Goal: Task Accomplishment & Management: Use online tool/utility

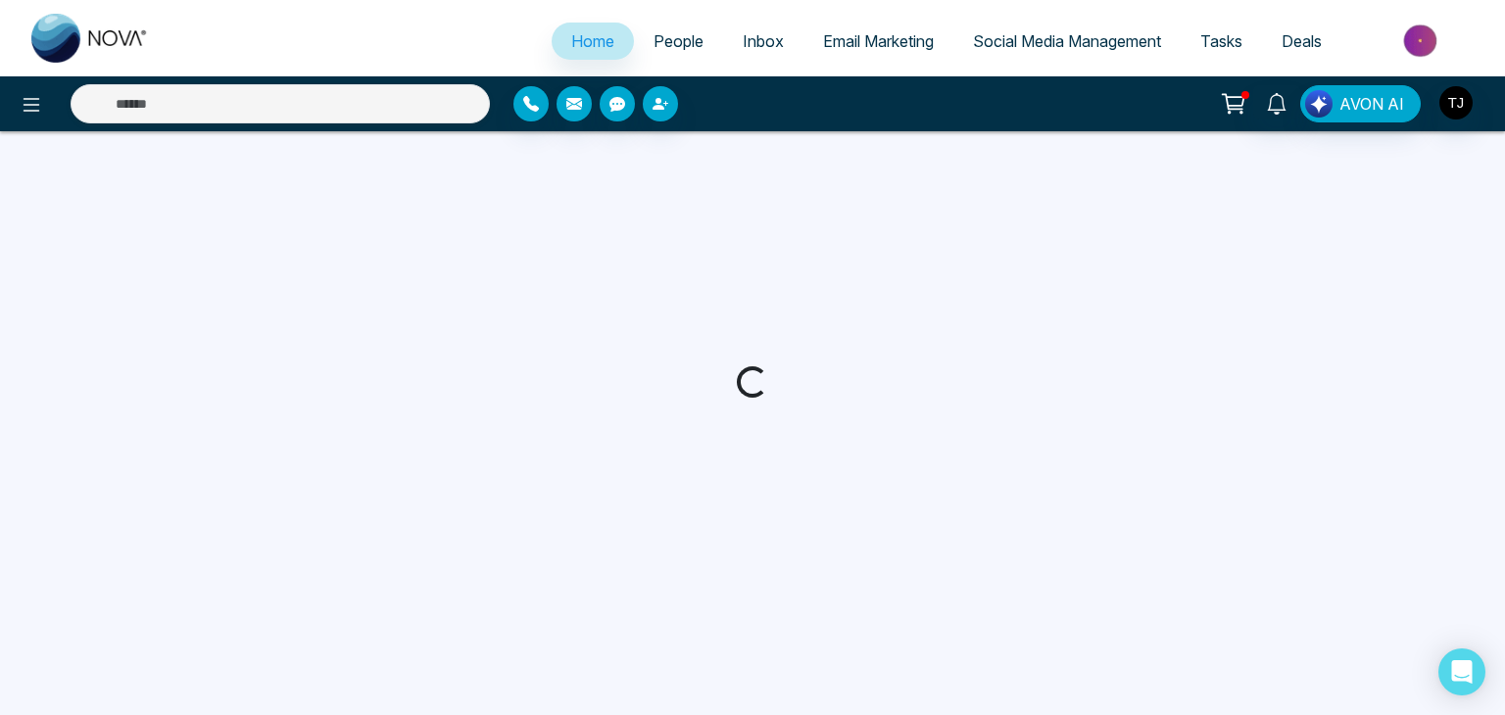
select select "*"
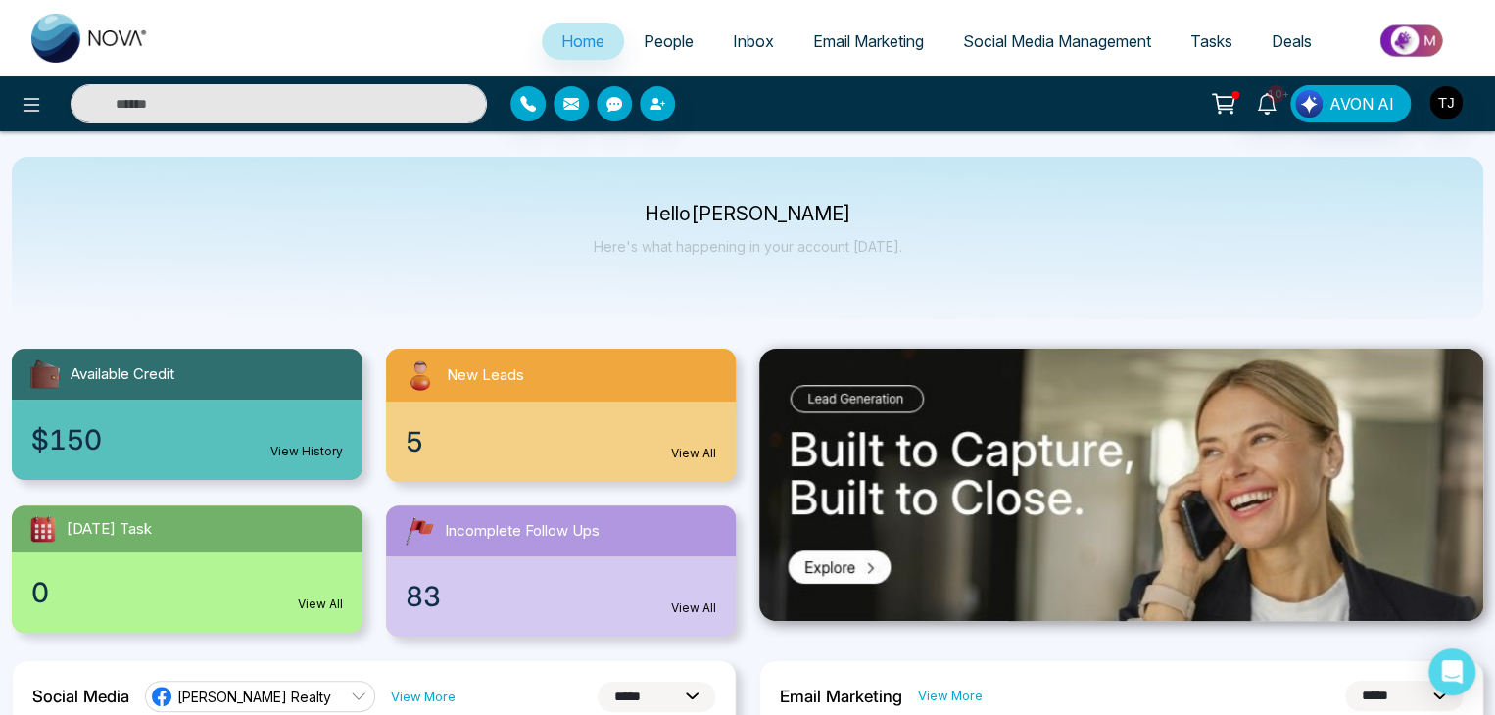
click at [874, 39] on span "Email Marketing" at bounding box center [868, 41] width 111 height 20
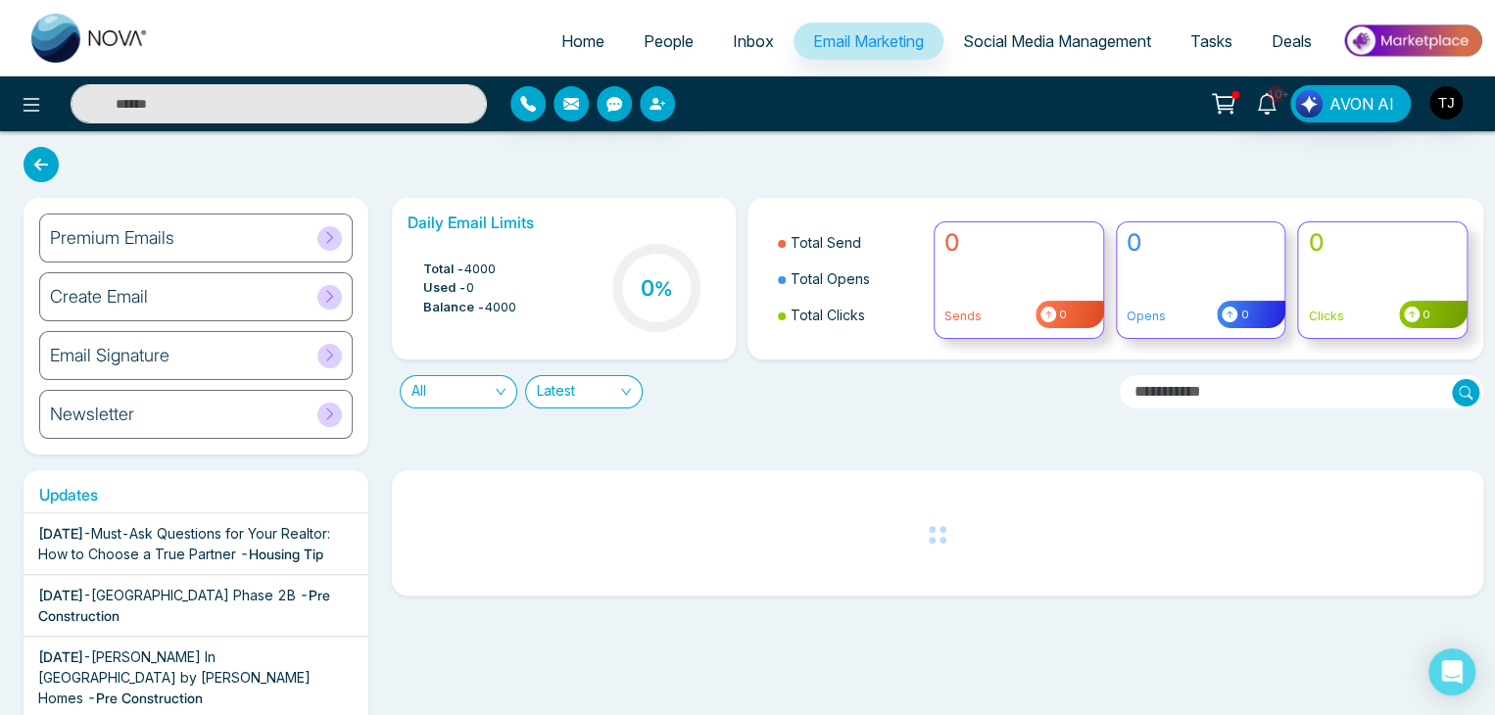
click at [318, 252] on div "Premium Emails" at bounding box center [196, 238] width 314 height 49
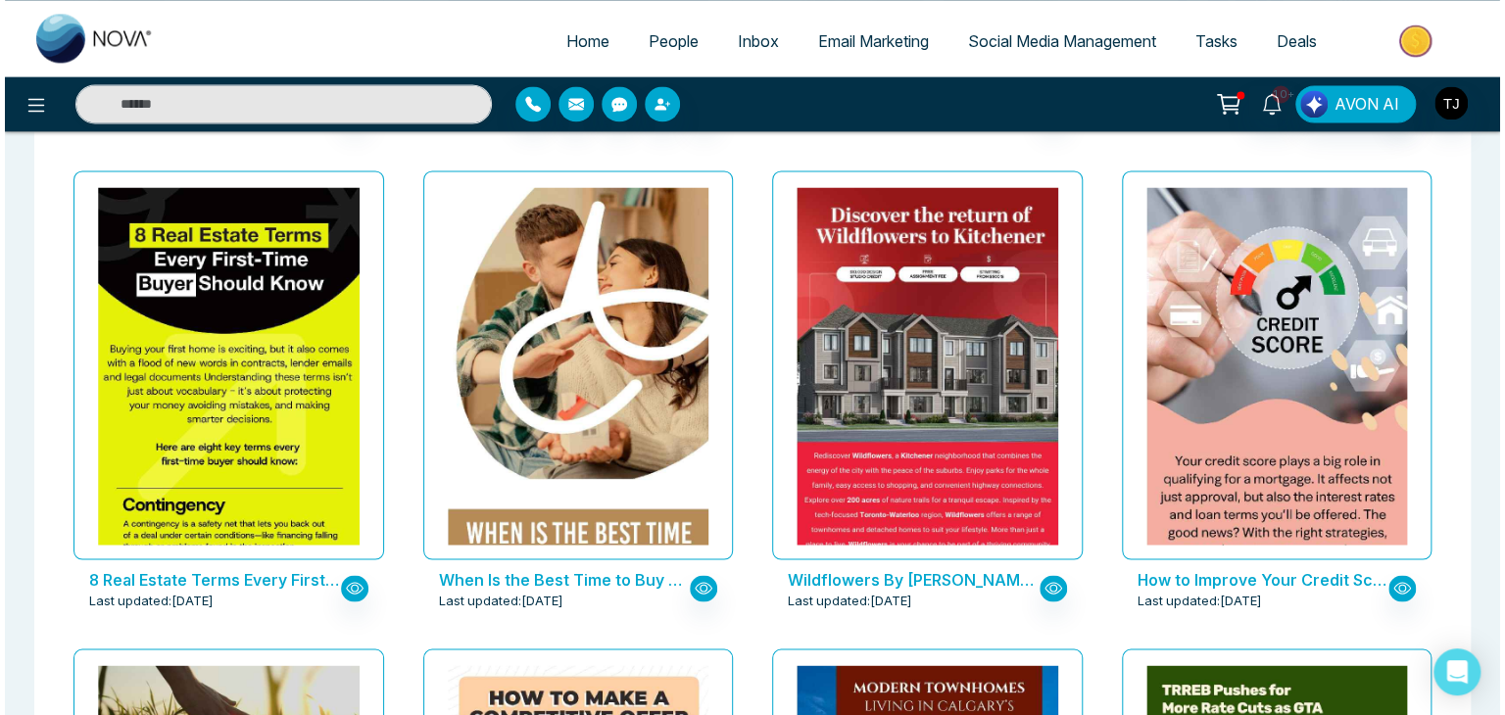
scroll to position [1535, 0]
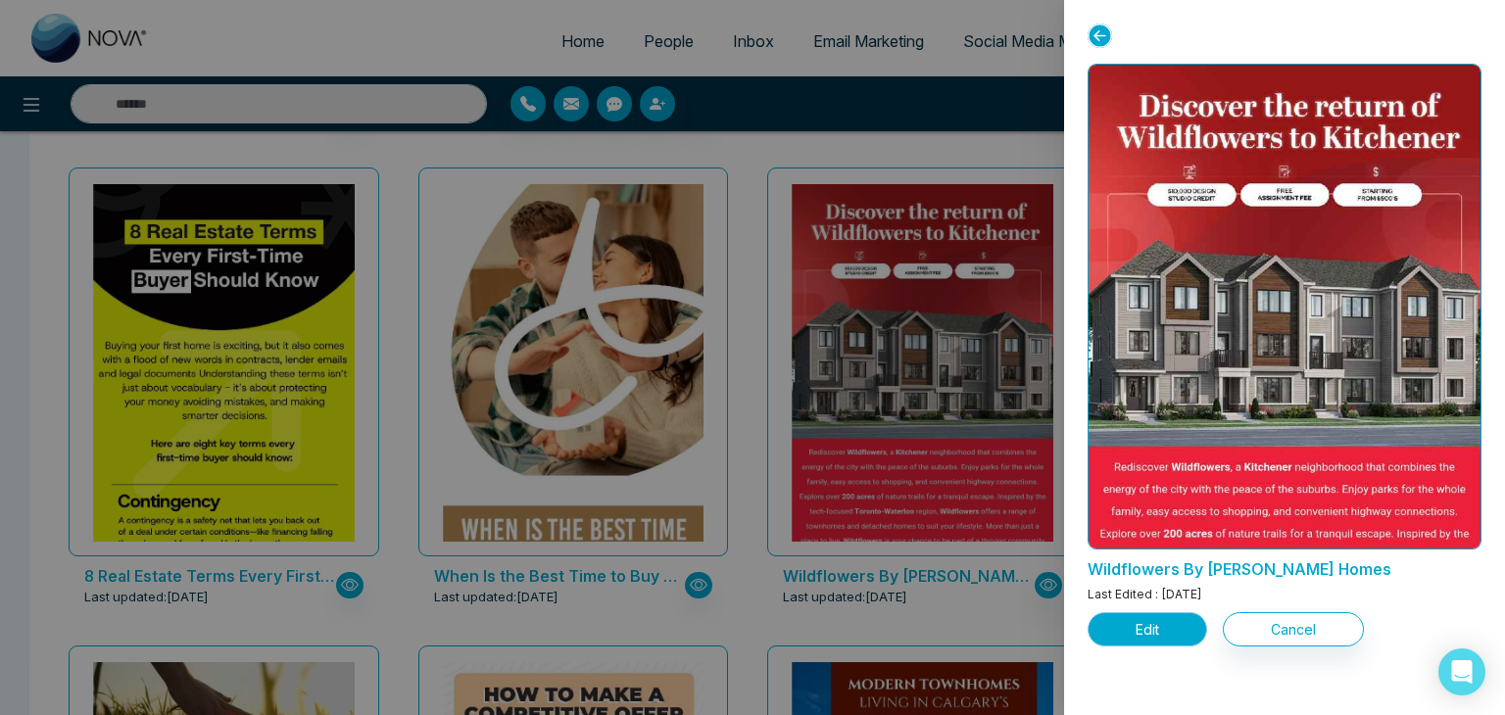
click at [1135, 629] on button "Edit" at bounding box center [1148, 629] width 120 height 34
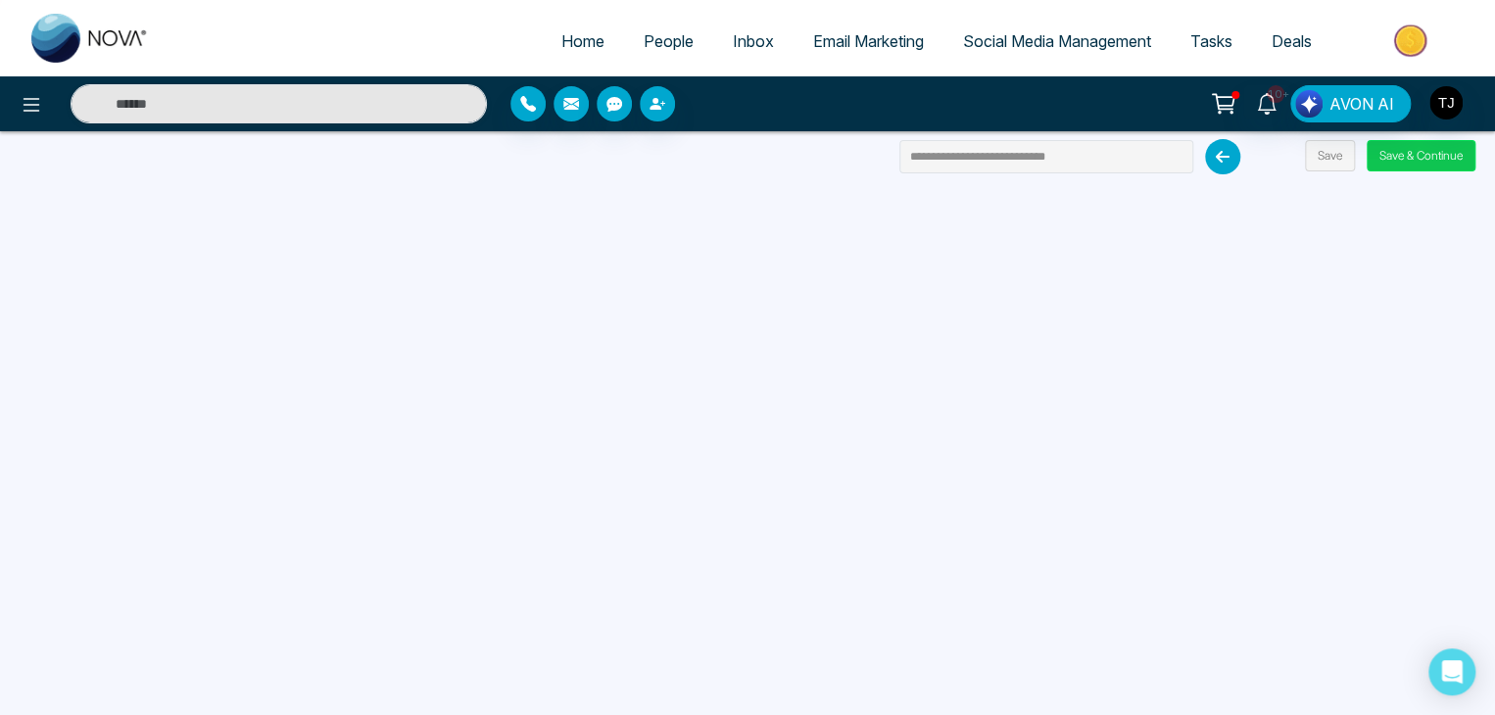
click at [1423, 156] on button "Save & Continue" at bounding box center [1421, 155] width 109 height 31
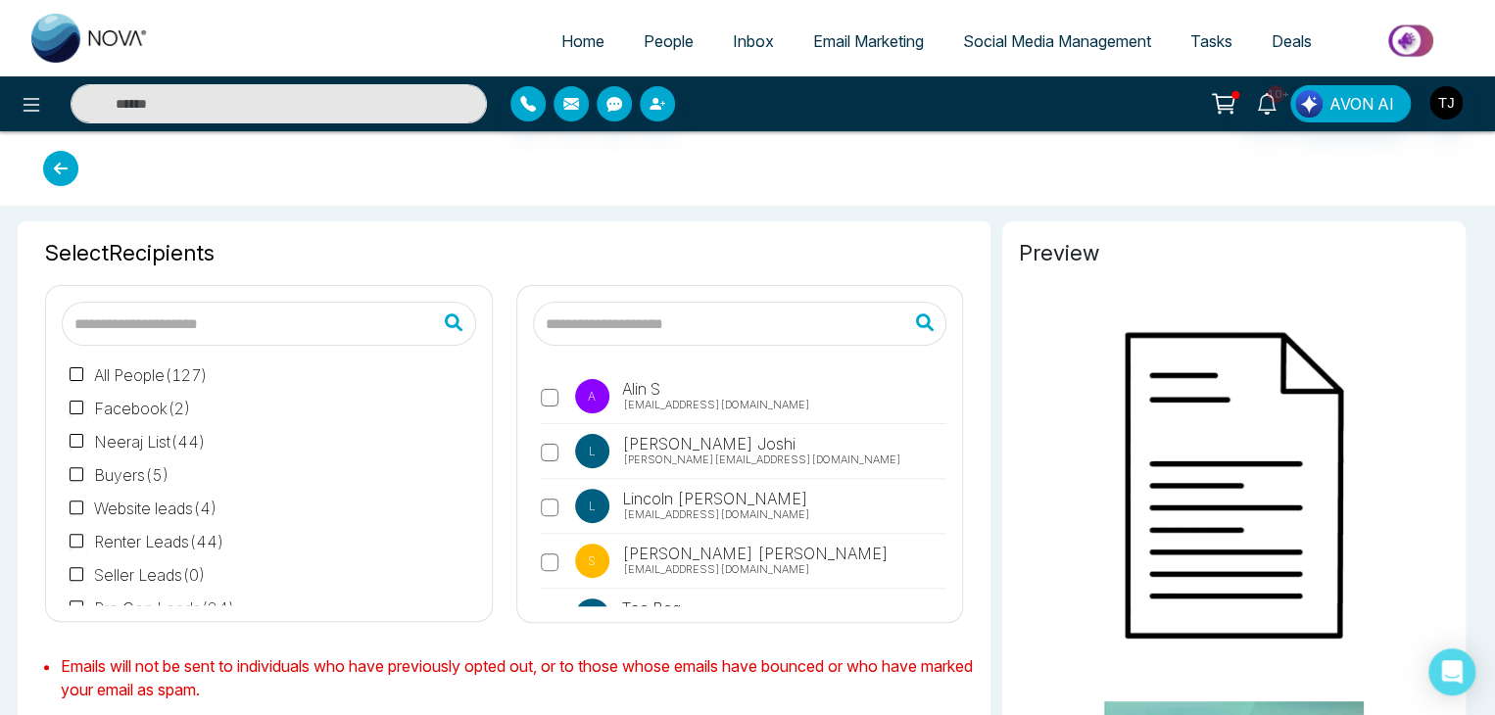
type input "**********"
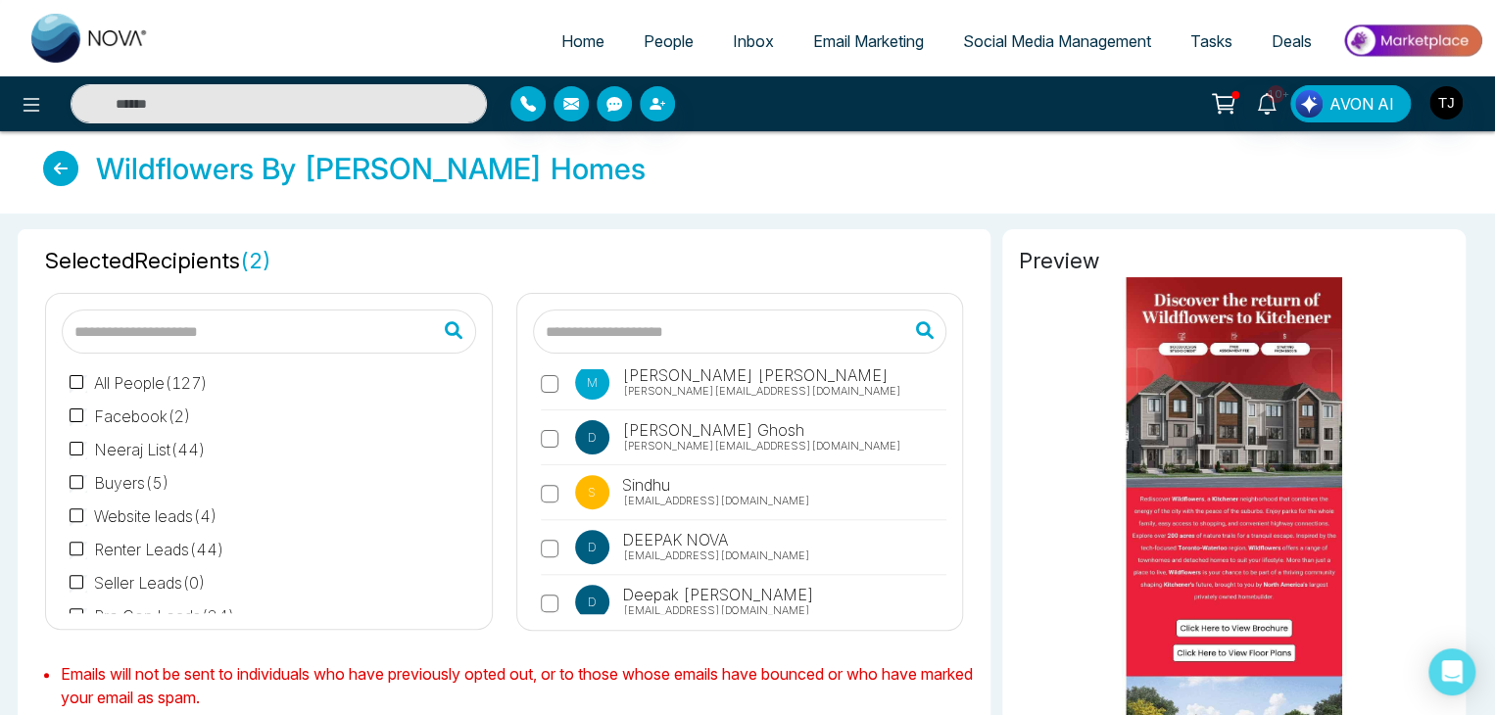
scroll to position [352, 0]
click at [553, 420] on label "D Debargha Ghosh debargha@novacrm.ca" at bounding box center [744, 441] width 407 height 45
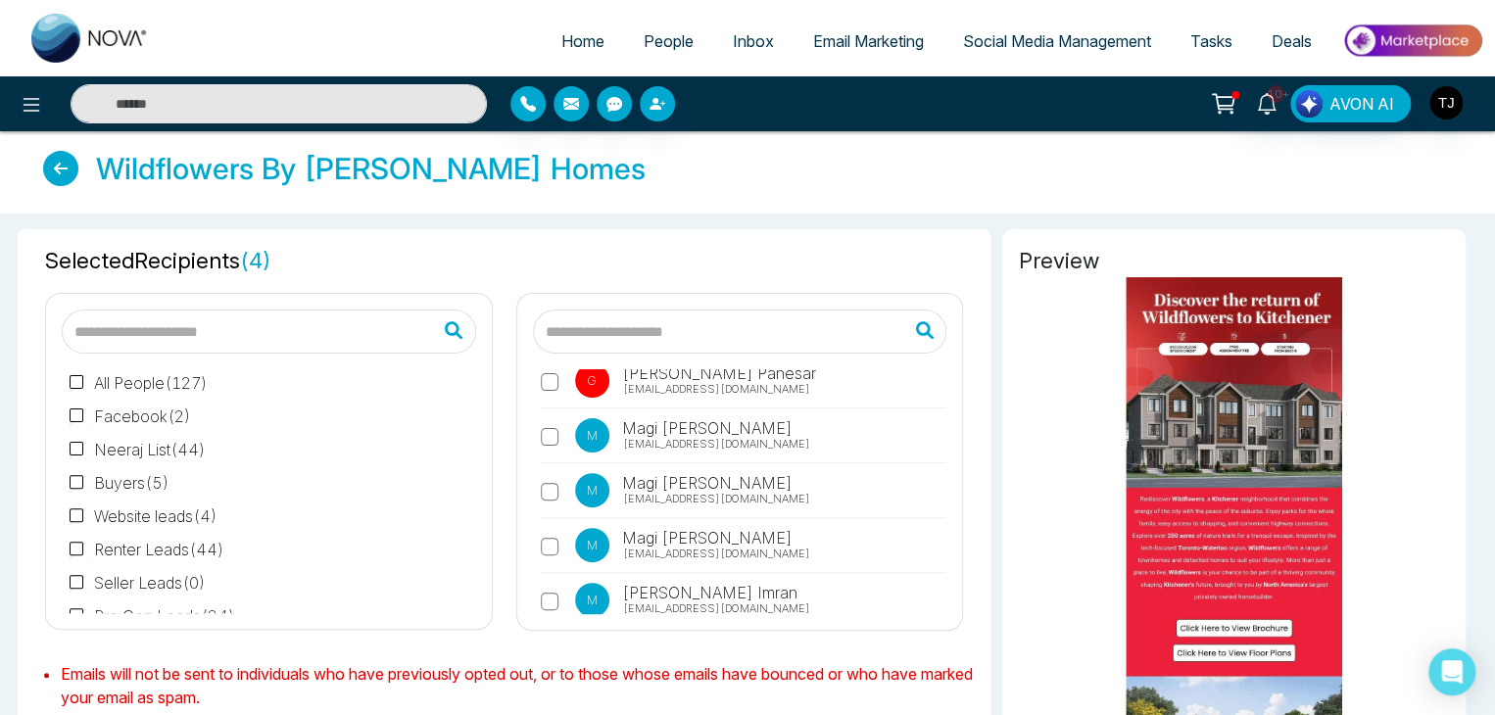
scroll to position [1781, 0]
click at [551, 471] on label "M Magi Mannepalli magi@novacrm.ca" at bounding box center [744, 493] width 407 height 45
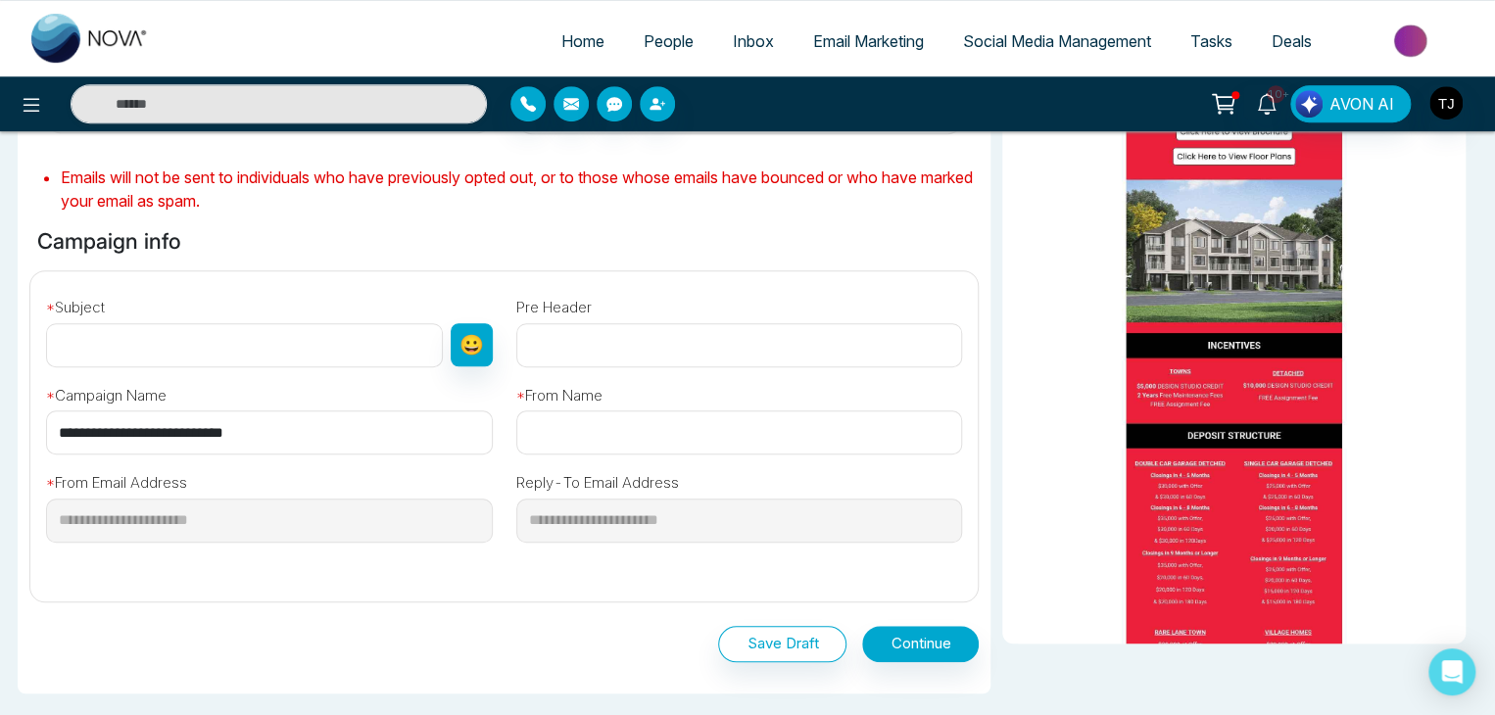
scroll to position [501, 0]
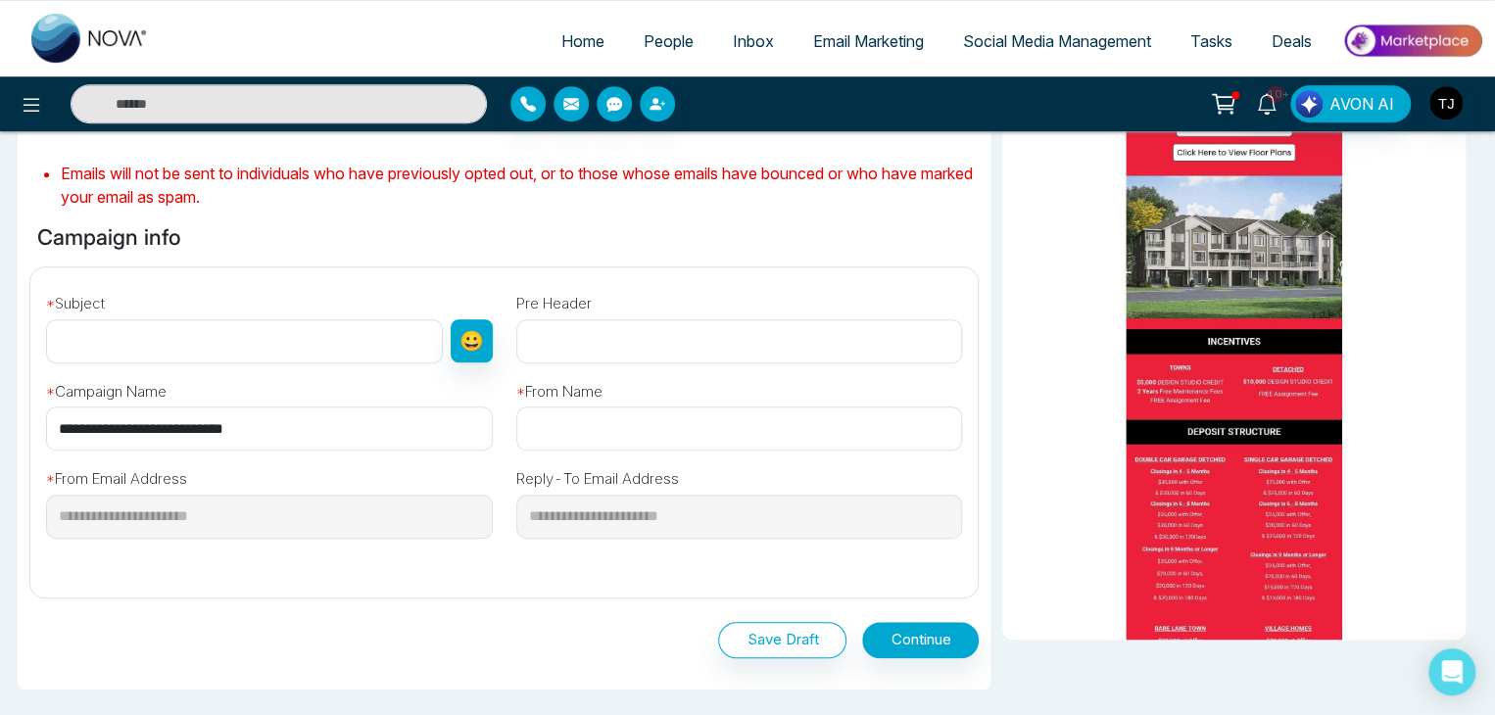
click at [392, 424] on input "**********" at bounding box center [269, 429] width 447 height 44
click at [345, 343] on input "text" at bounding box center [244, 341] width 397 height 44
paste input "**********"
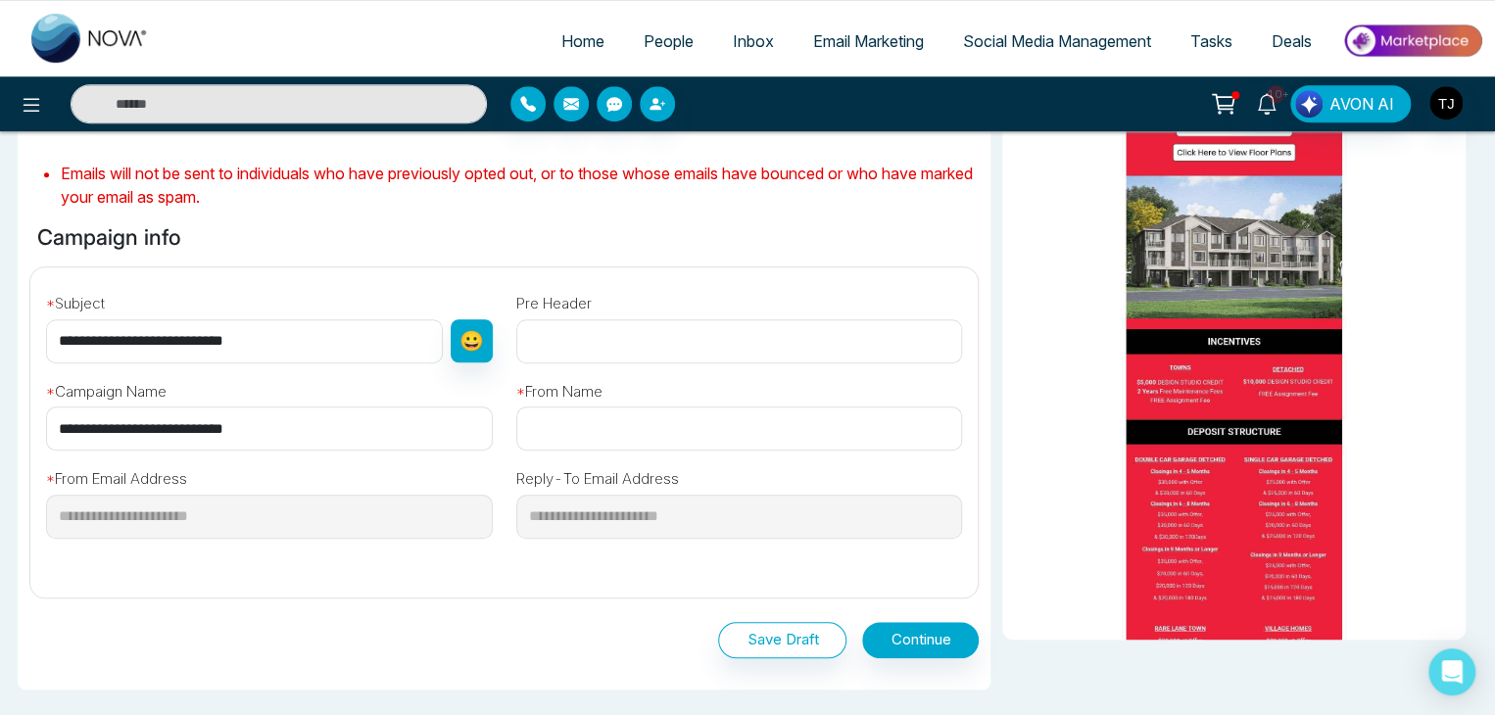
paste input "**********"
type input "**********"
click at [549, 432] on input "text" at bounding box center [739, 429] width 447 height 44
click at [430, 341] on input "**********" at bounding box center [243, 341] width 395 height 44
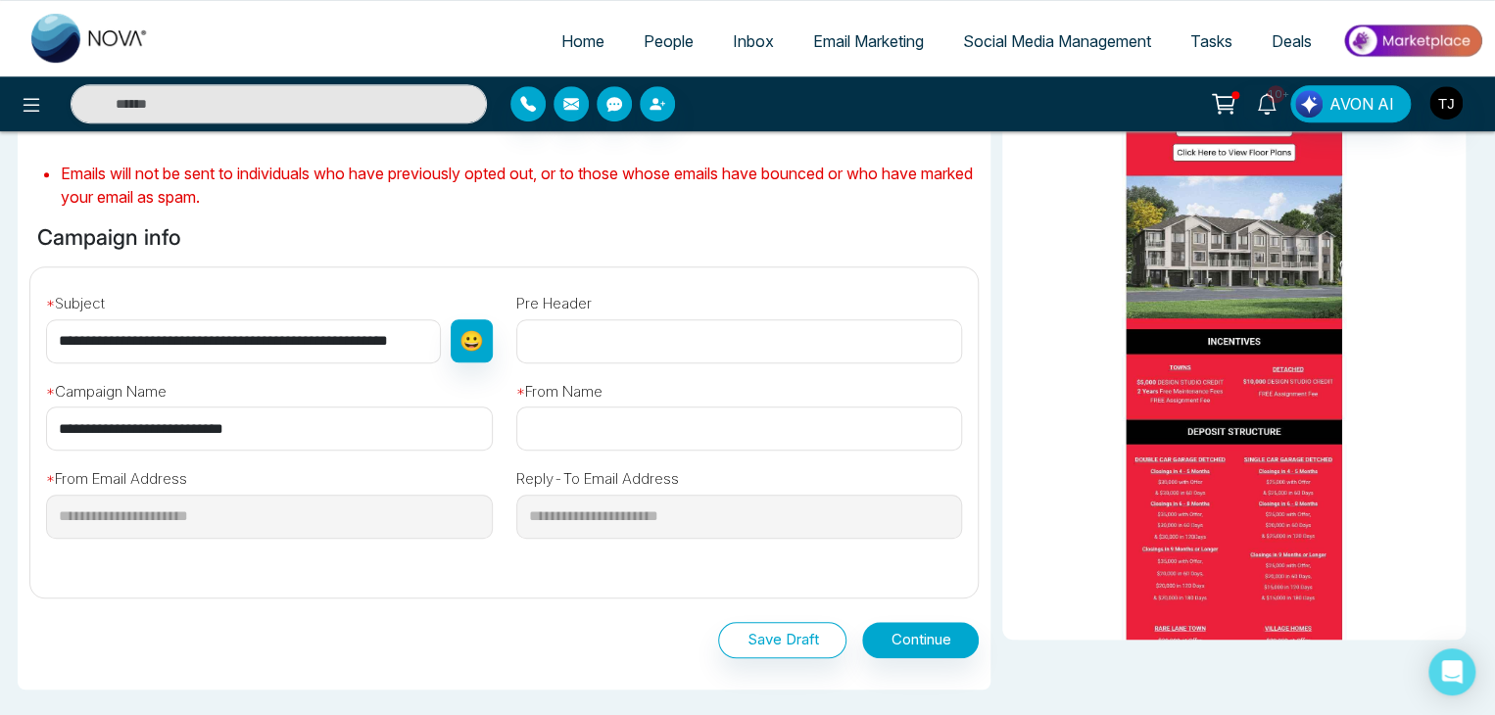
click at [430, 341] on input "**********" at bounding box center [243, 341] width 395 height 44
paste input "**********"
type input "**********"
click at [608, 432] on input "text" at bounding box center [739, 429] width 447 height 44
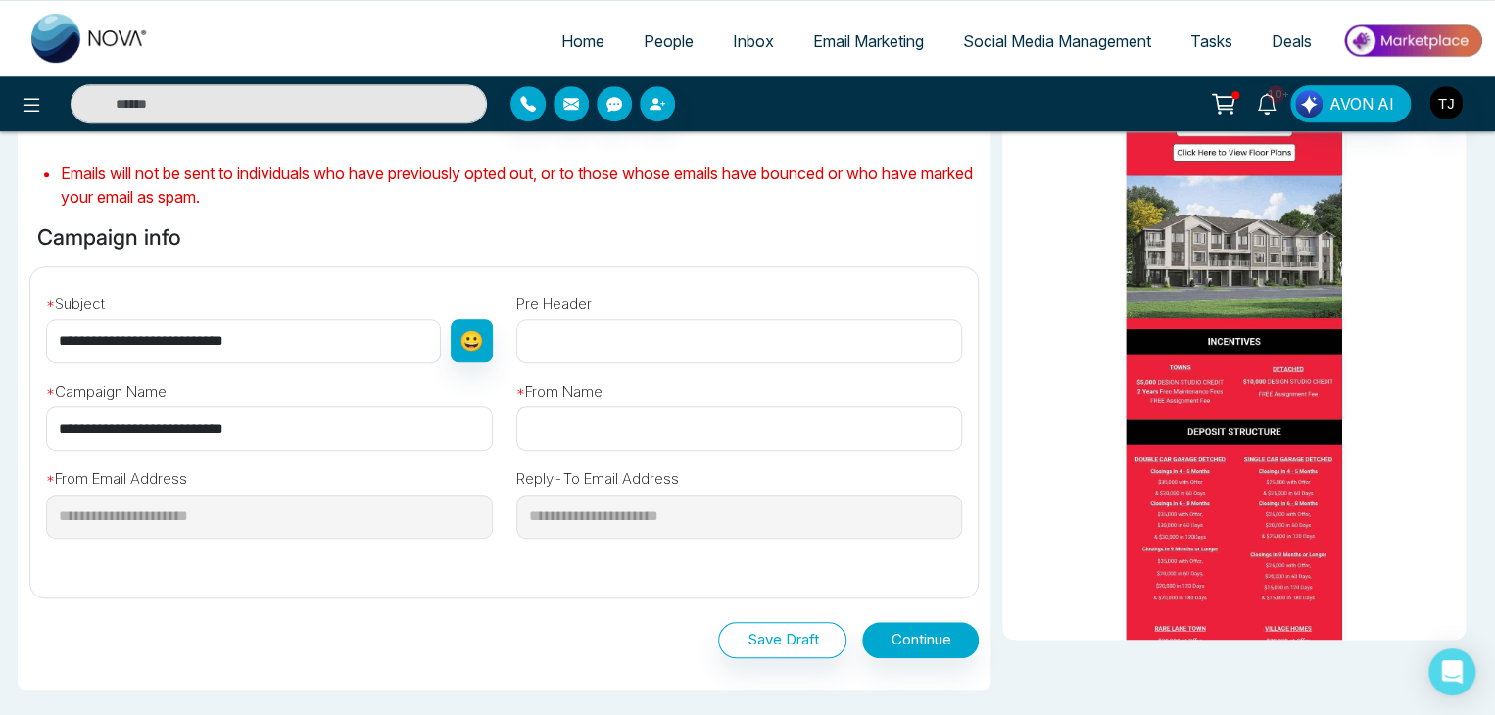
paste input "**********"
type input "**********"
click at [706, 632] on div "Save Draft Continue" at bounding box center [503, 640] width 949 height 36
click at [921, 644] on button "Continue" at bounding box center [920, 640] width 117 height 36
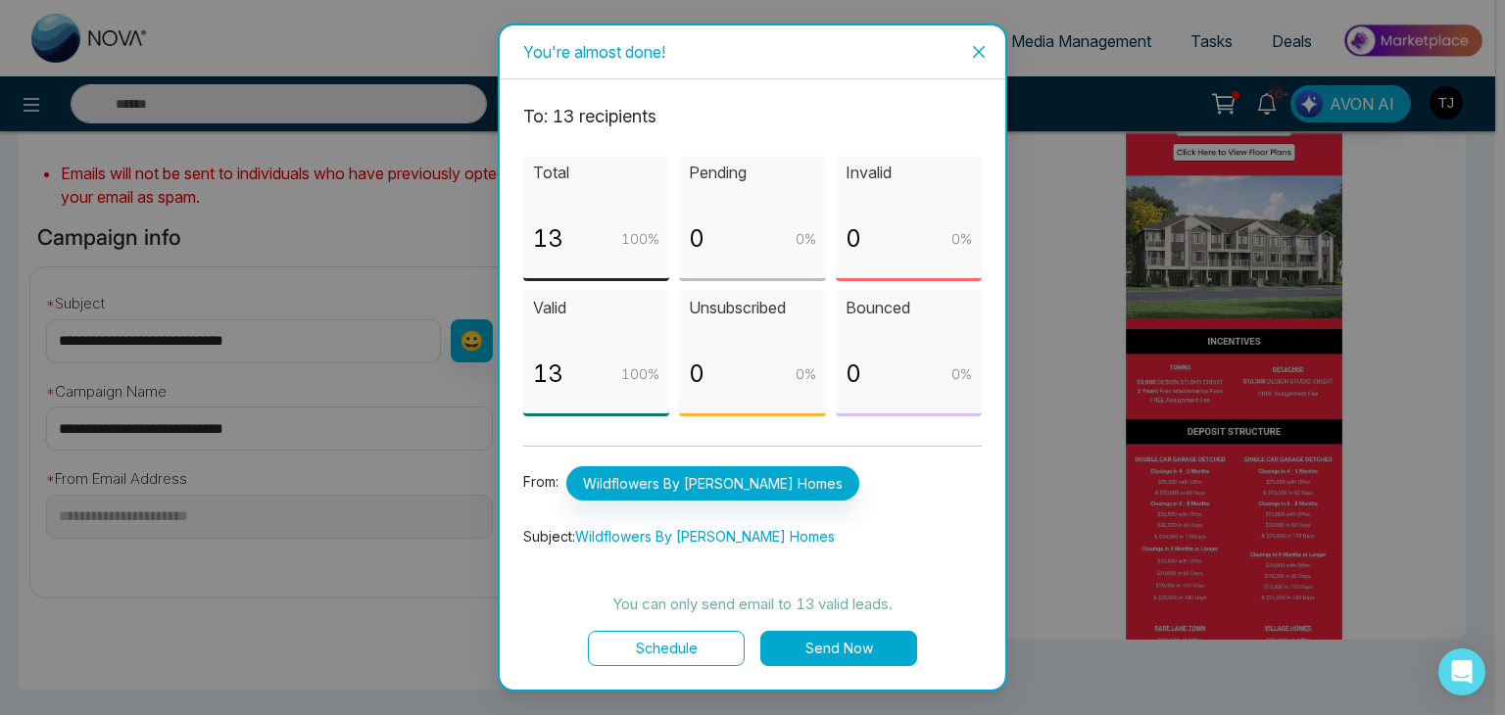
click at [827, 648] on button "Send Now" at bounding box center [838, 648] width 157 height 35
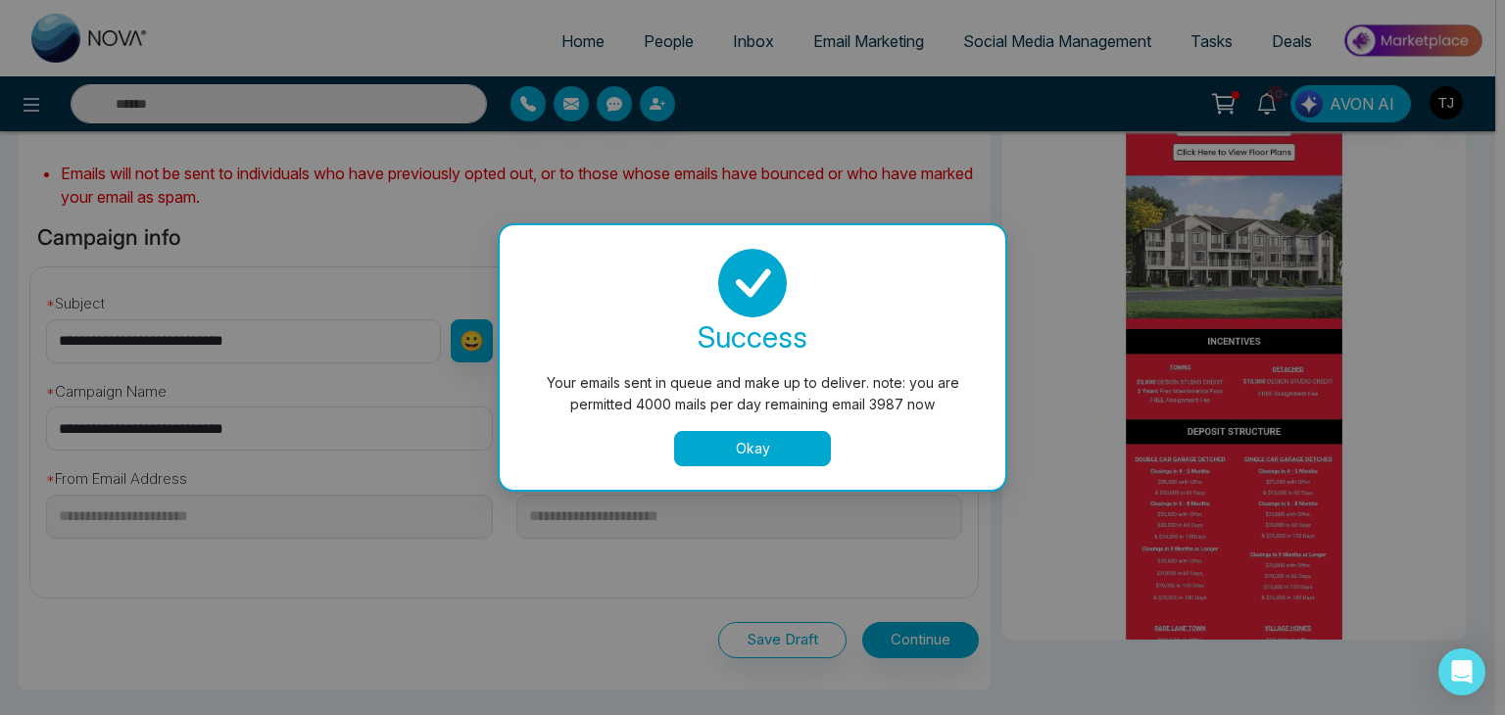
click at [797, 441] on button "Okay" at bounding box center [752, 448] width 157 height 35
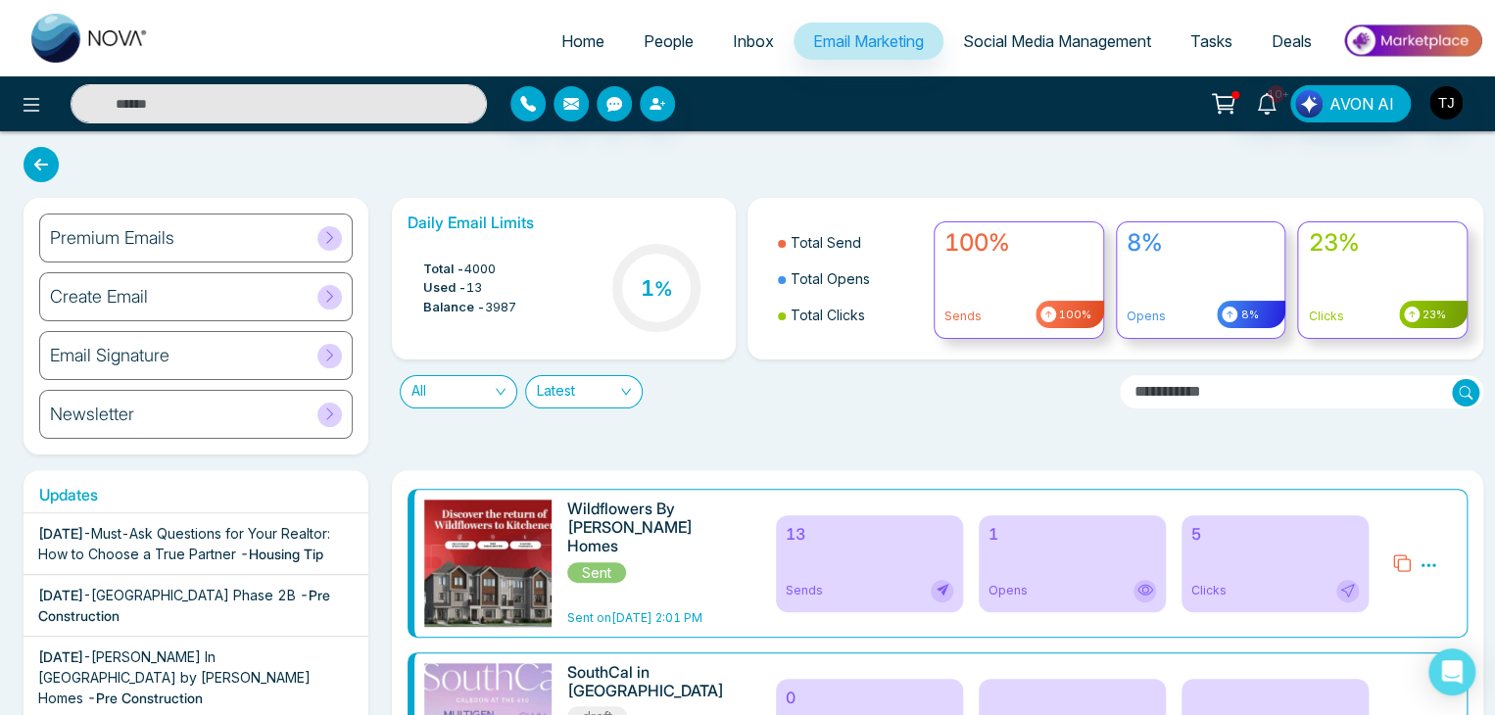
click at [586, 40] on span "Home" at bounding box center [582, 41] width 43 height 20
select select "*"
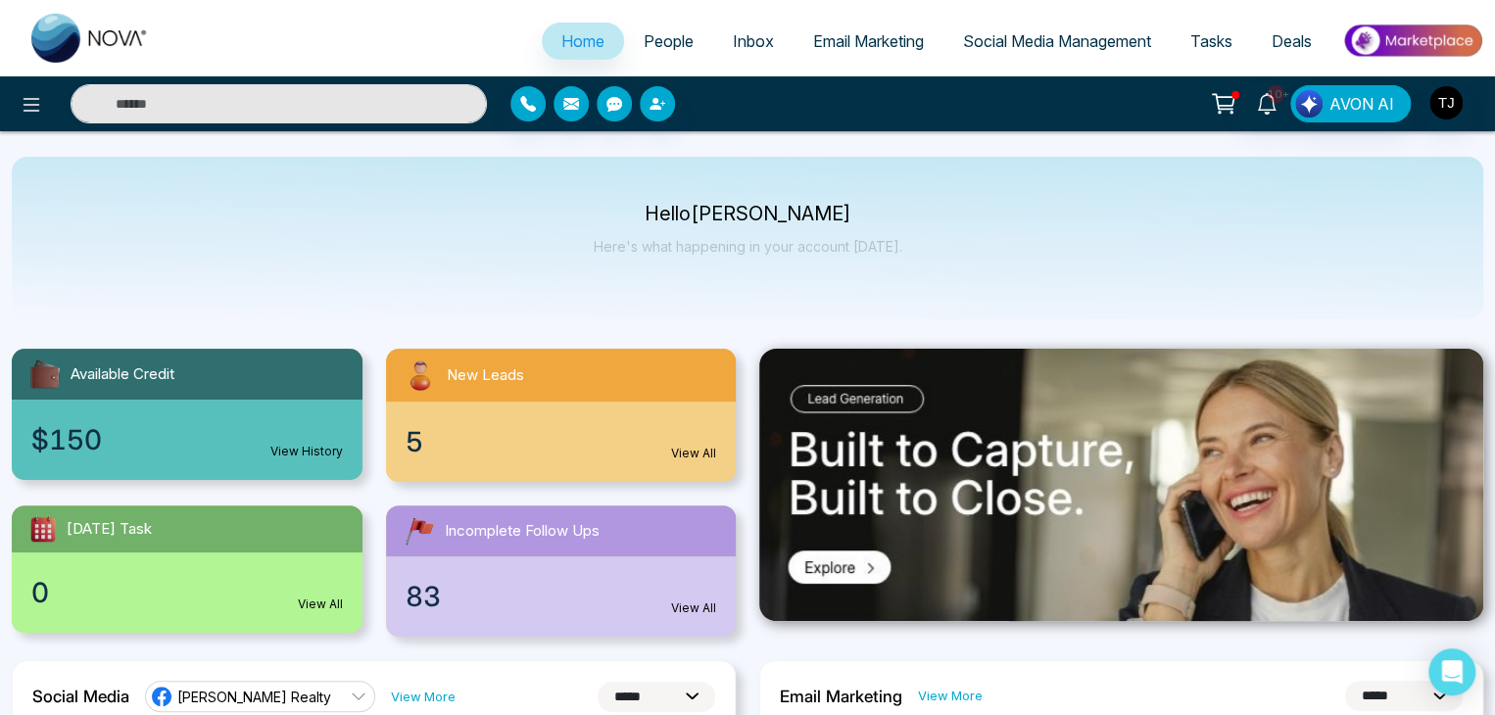
click at [663, 34] on span "People" at bounding box center [669, 41] width 50 height 20
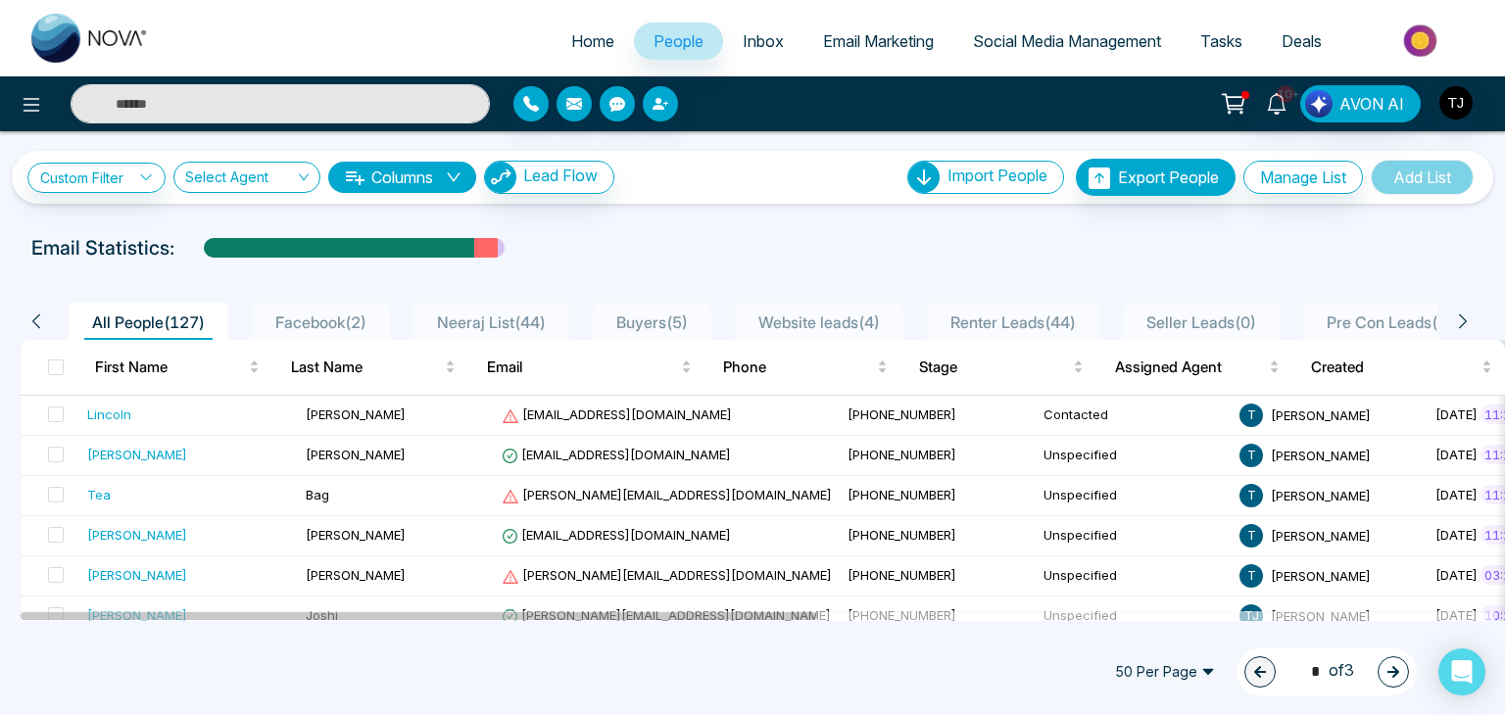
click at [749, 28] on link "Inbox" at bounding box center [763, 41] width 80 height 37
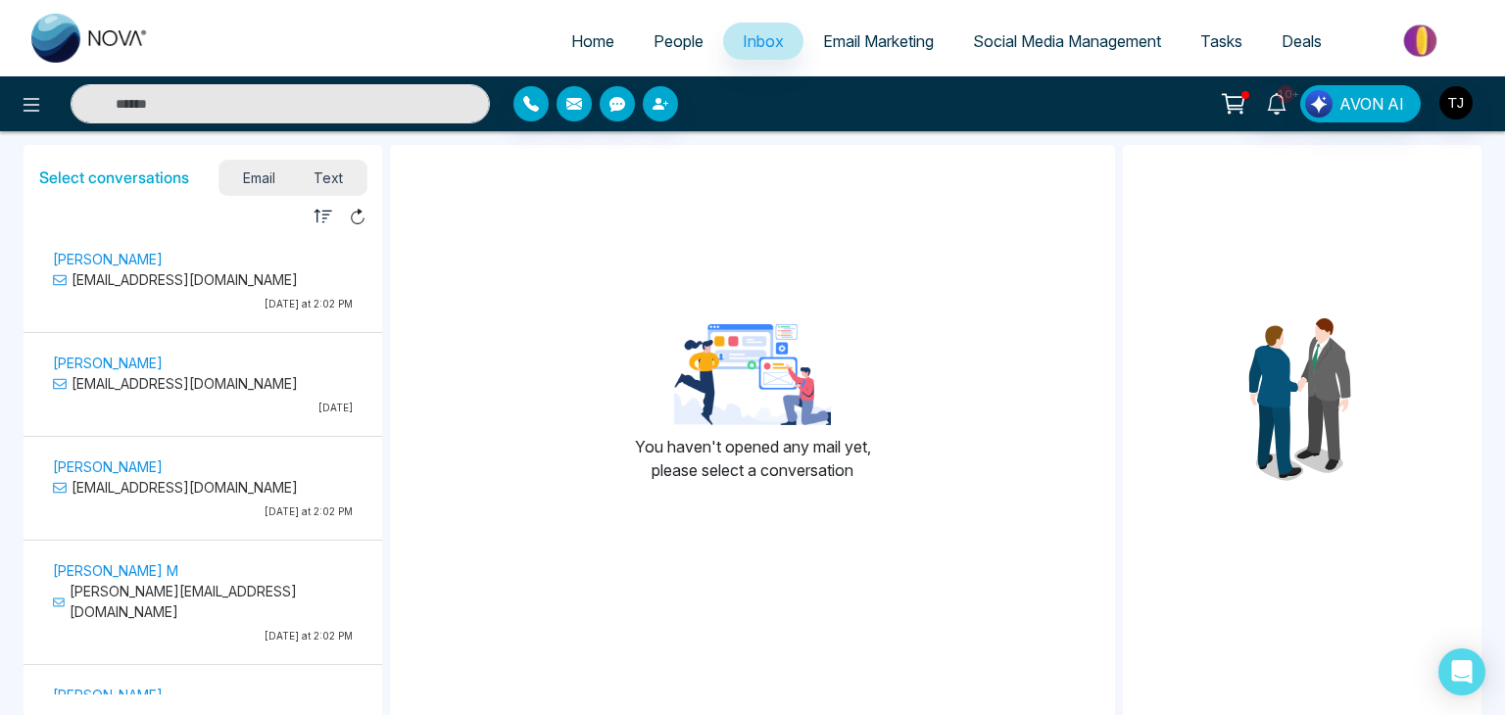
click at [835, 42] on span "Email Marketing" at bounding box center [878, 41] width 111 height 20
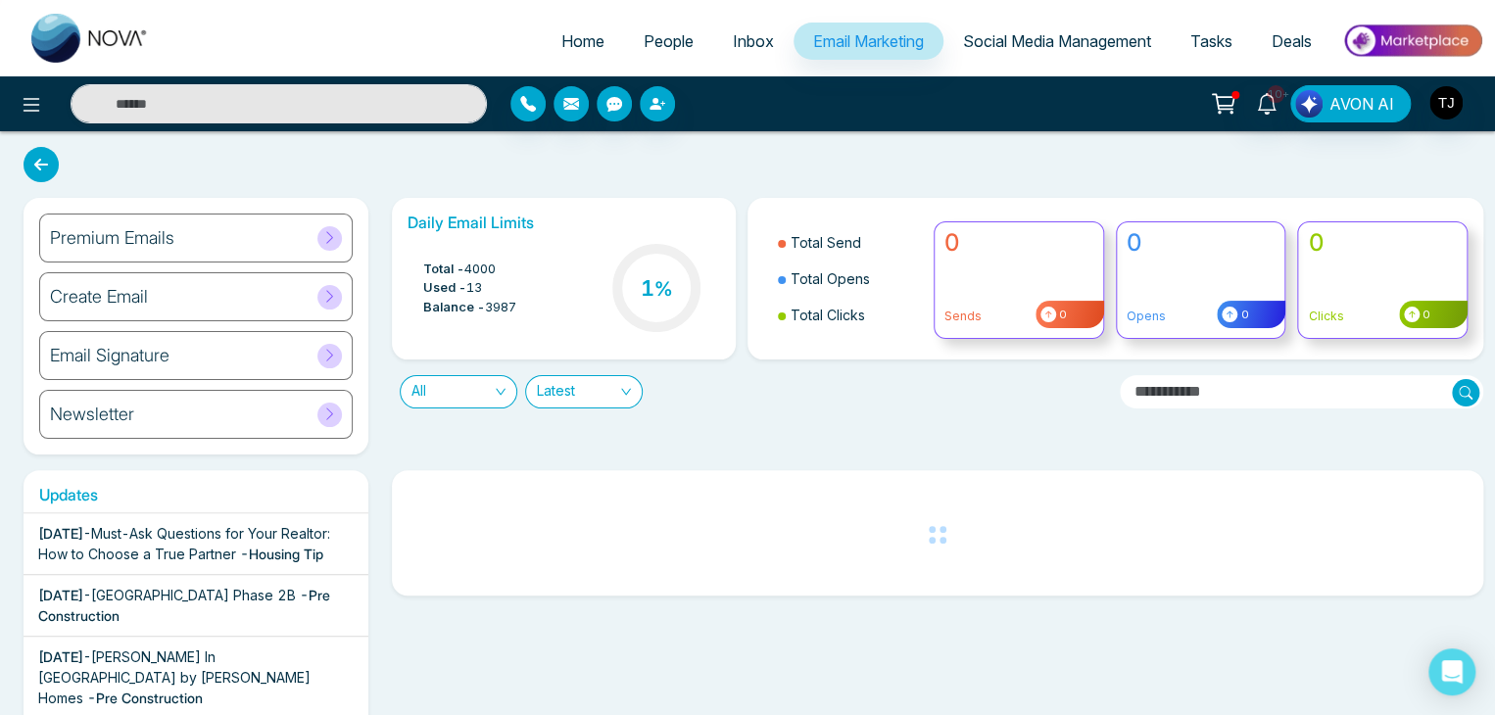
click at [994, 36] on span "Social Media Management" at bounding box center [1057, 41] width 188 height 20
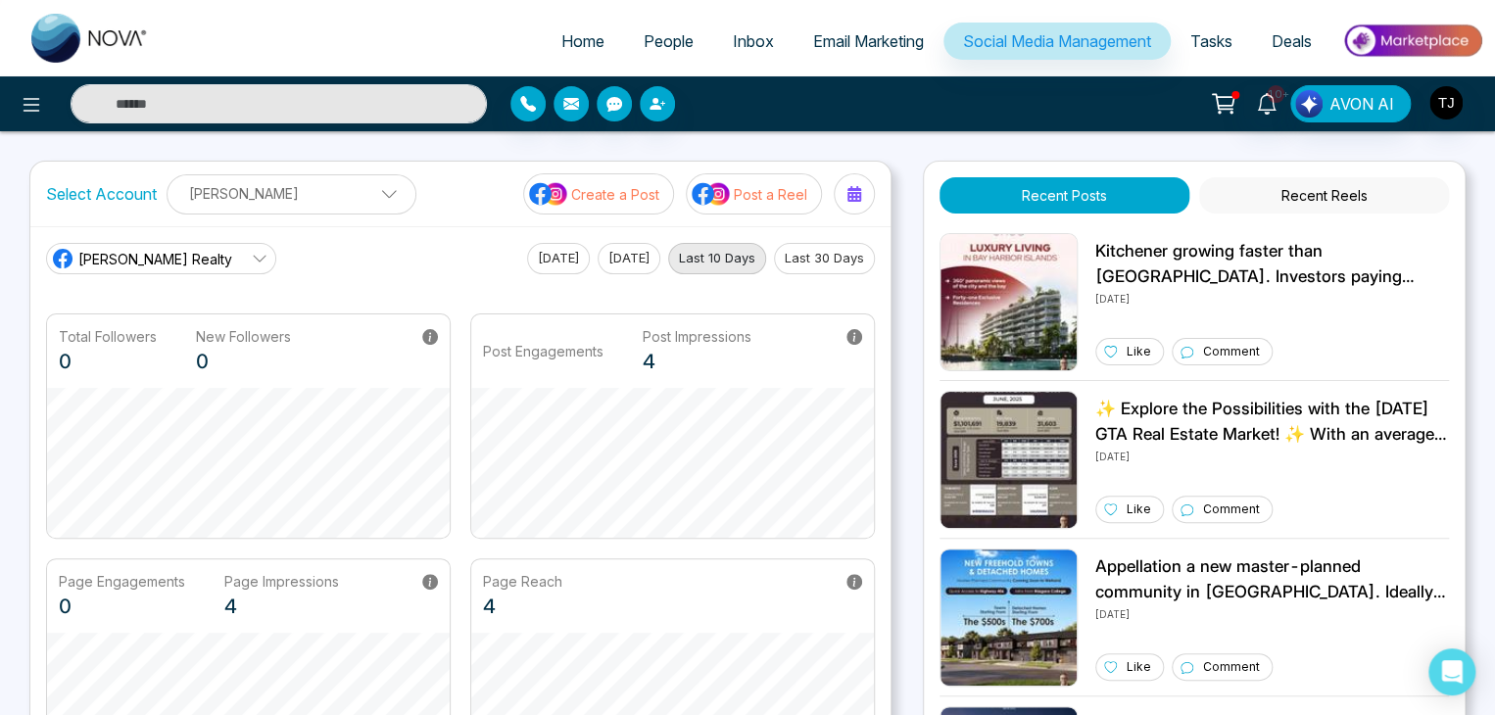
click at [1196, 37] on span "Tasks" at bounding box center [1212, 41] width 42 height 20
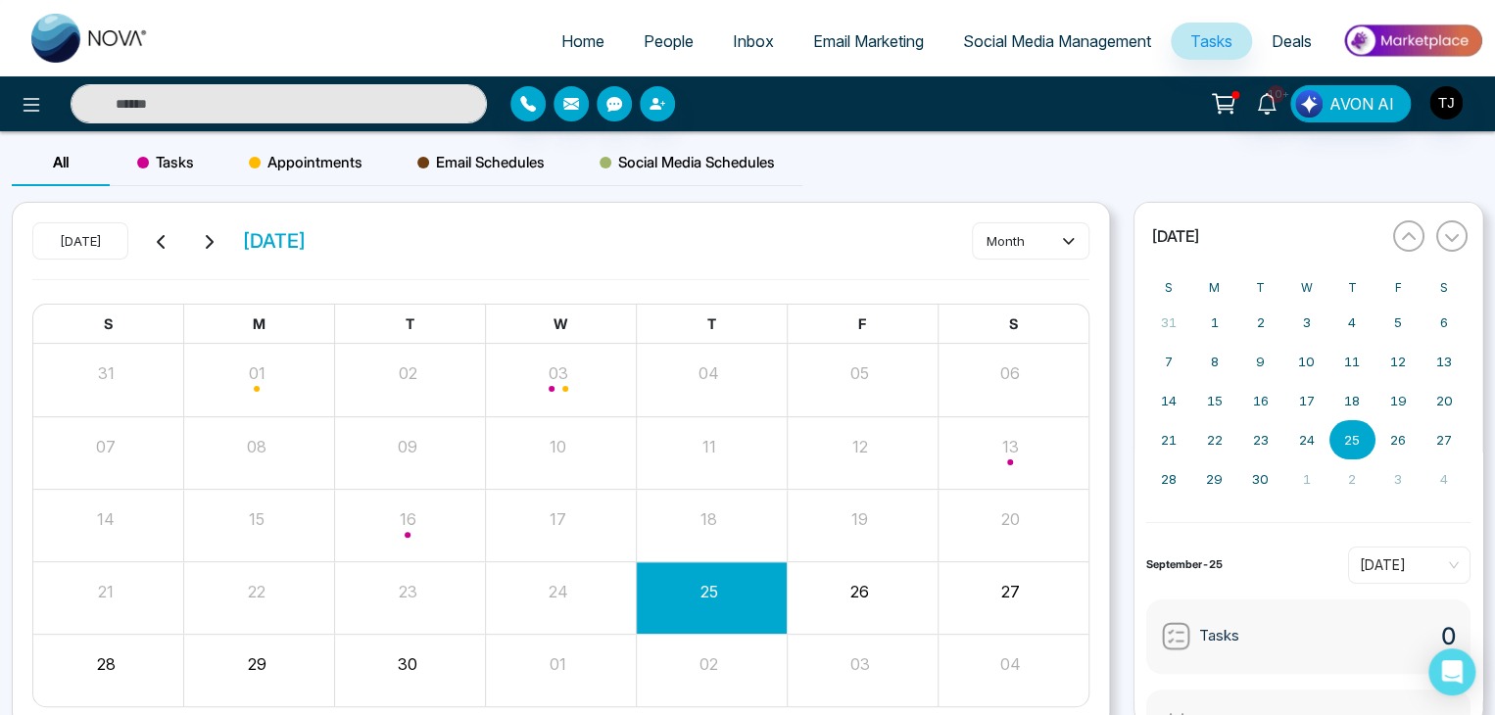
click at [1305, 45] on span "Deals" at bounding box center [1292, 41] width 40 height 20
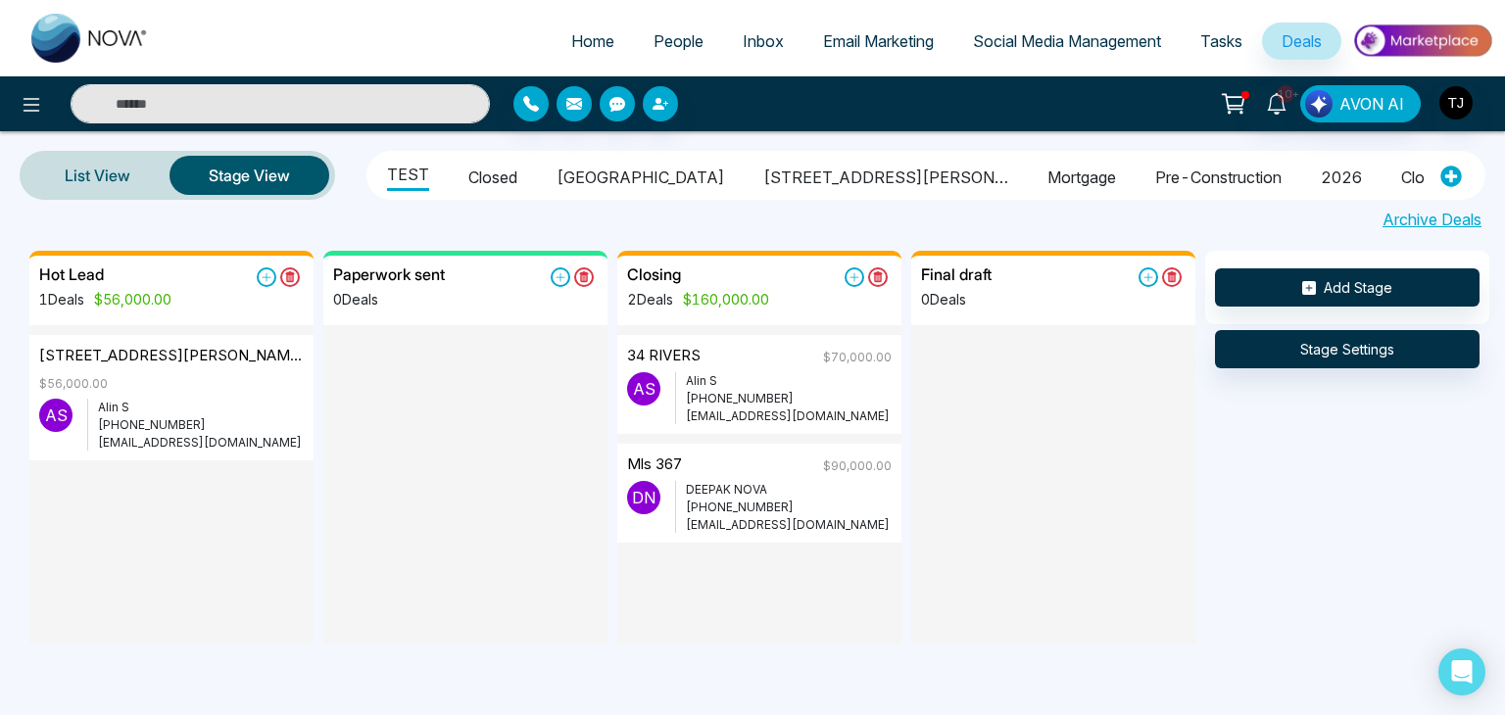
click at [574, 28] on link "Home" at bounding box center [593, 41] width 82 height 37
select select "*"
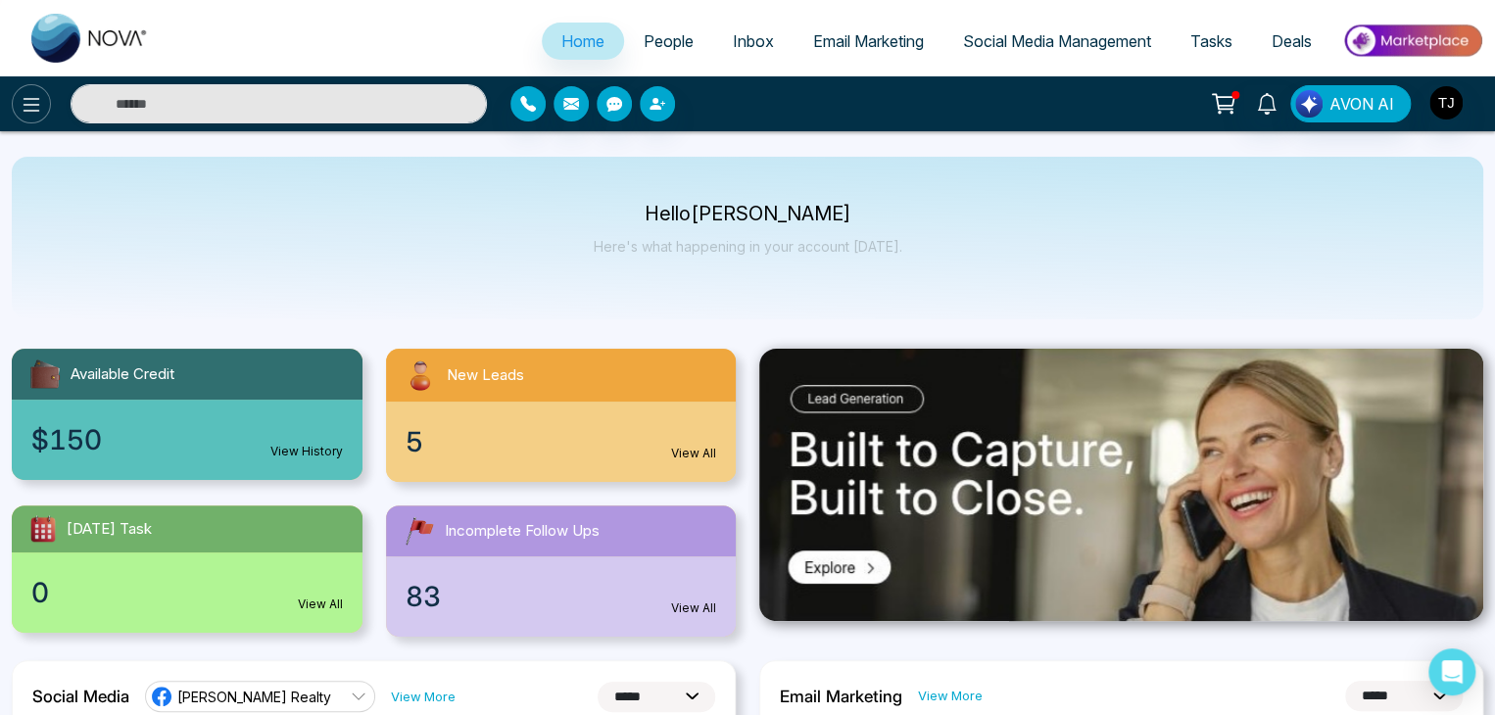
click at [41, 104] on icon at bounding box center [32, 105] width 24 height 24
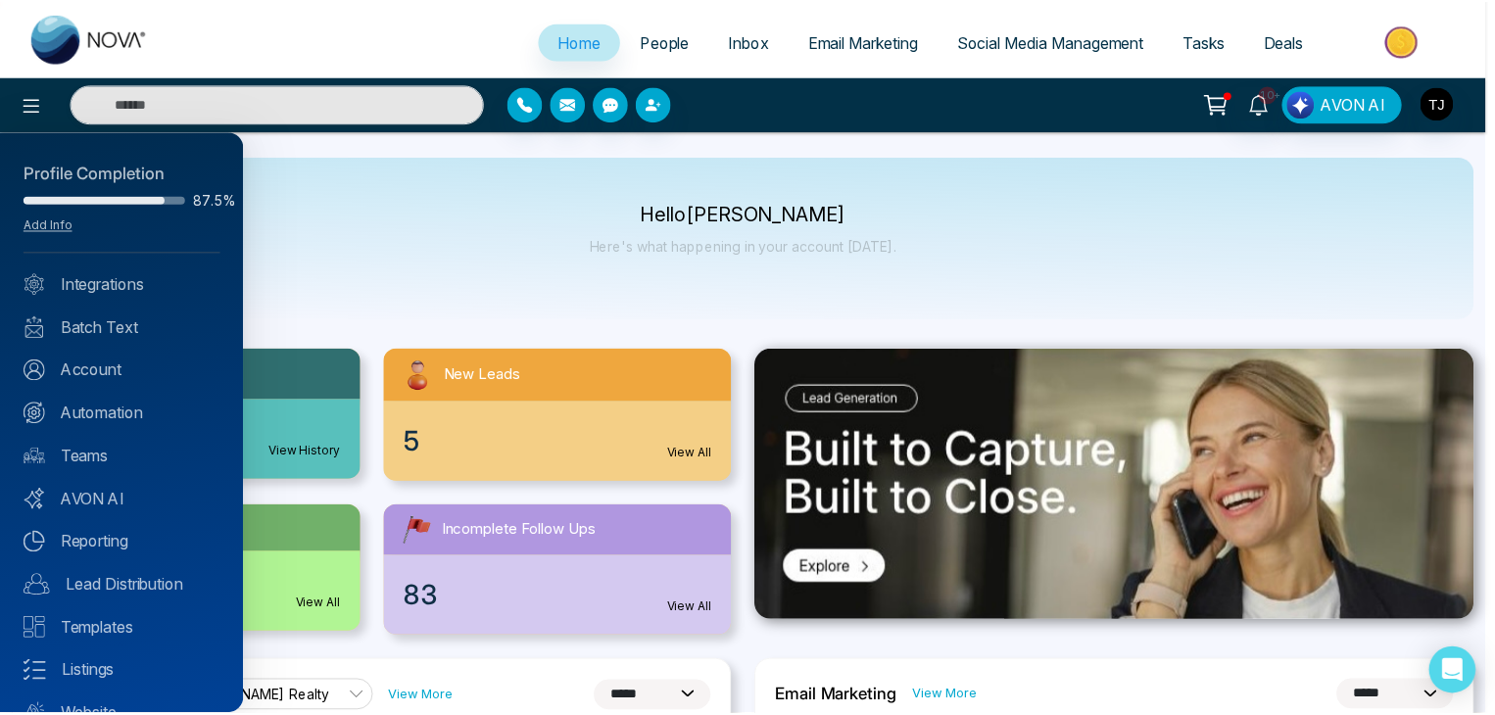
scroll to position [77, 0]
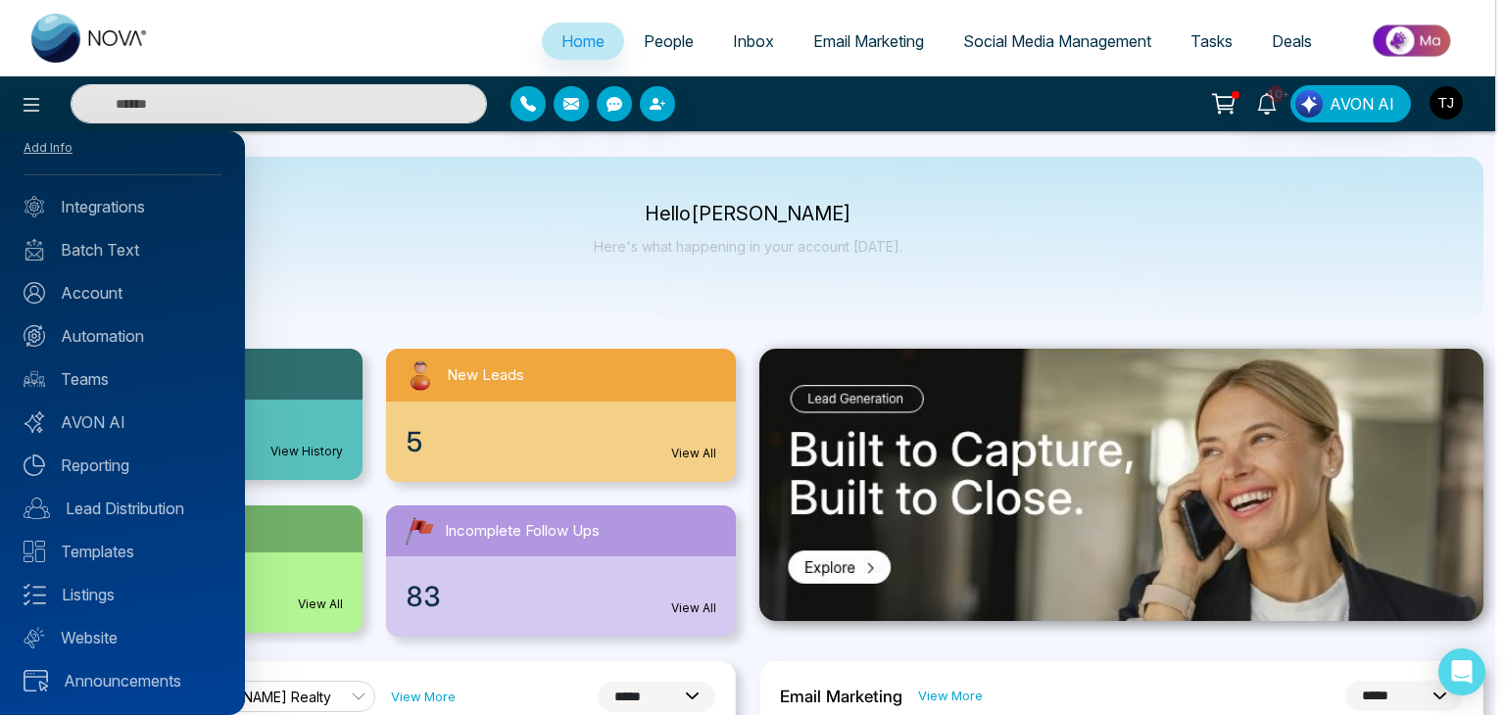
click at [90, 219] on div "Profile Completion 87.5% Add Info Integrations Batch Text Account Automation Te…" at bounding box center [122, 423] width 245 height 584
click at [104, 203] on link "Integrations" at bounding box center [123, 207] width 198 height 24
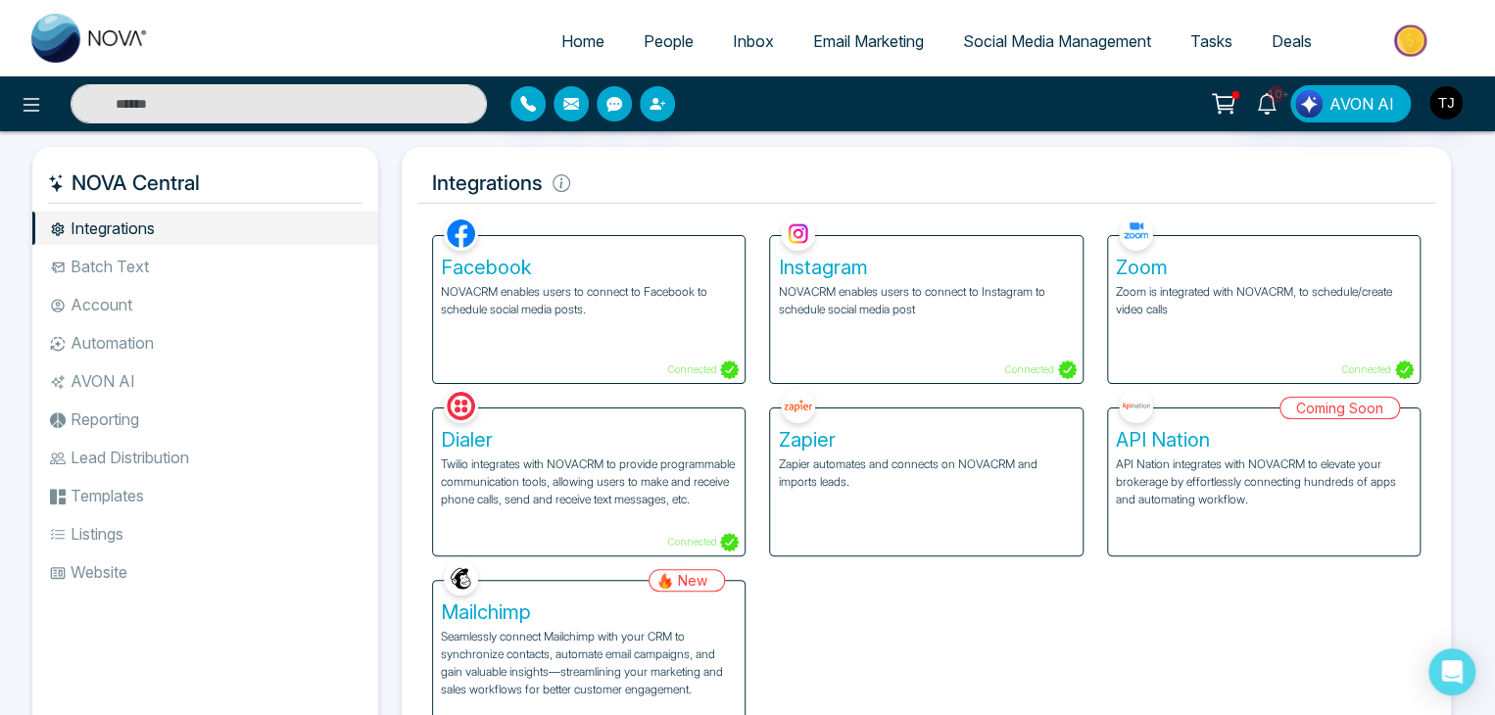
click at [110, 260] on li "Batch Text" at bounding box center [205, 266] width 346 height 33
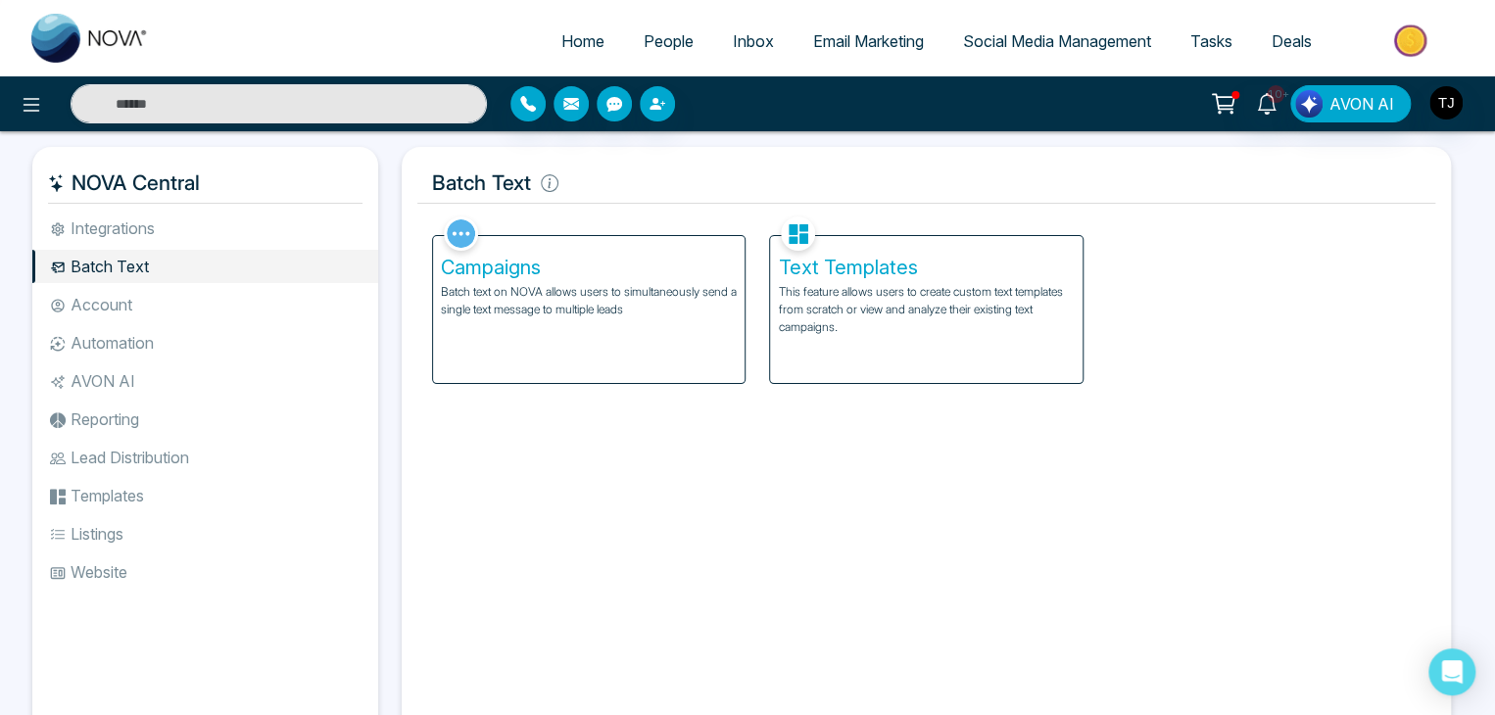
click at [110, 313] on li "Account" at bounding box center [205, 304] width 346 height 33
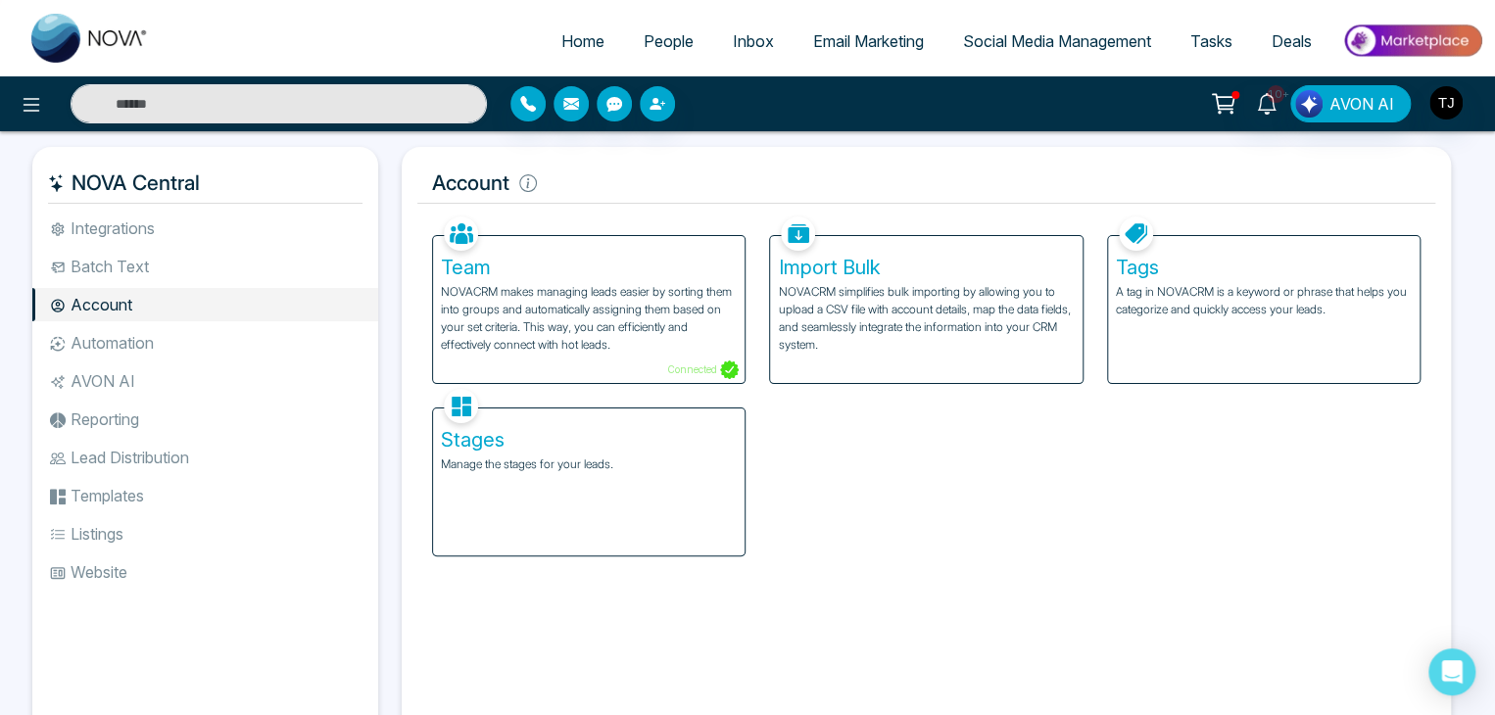
click at [114, 347] on li "Automation" at bounding box center [205, 342] width 346 height 33
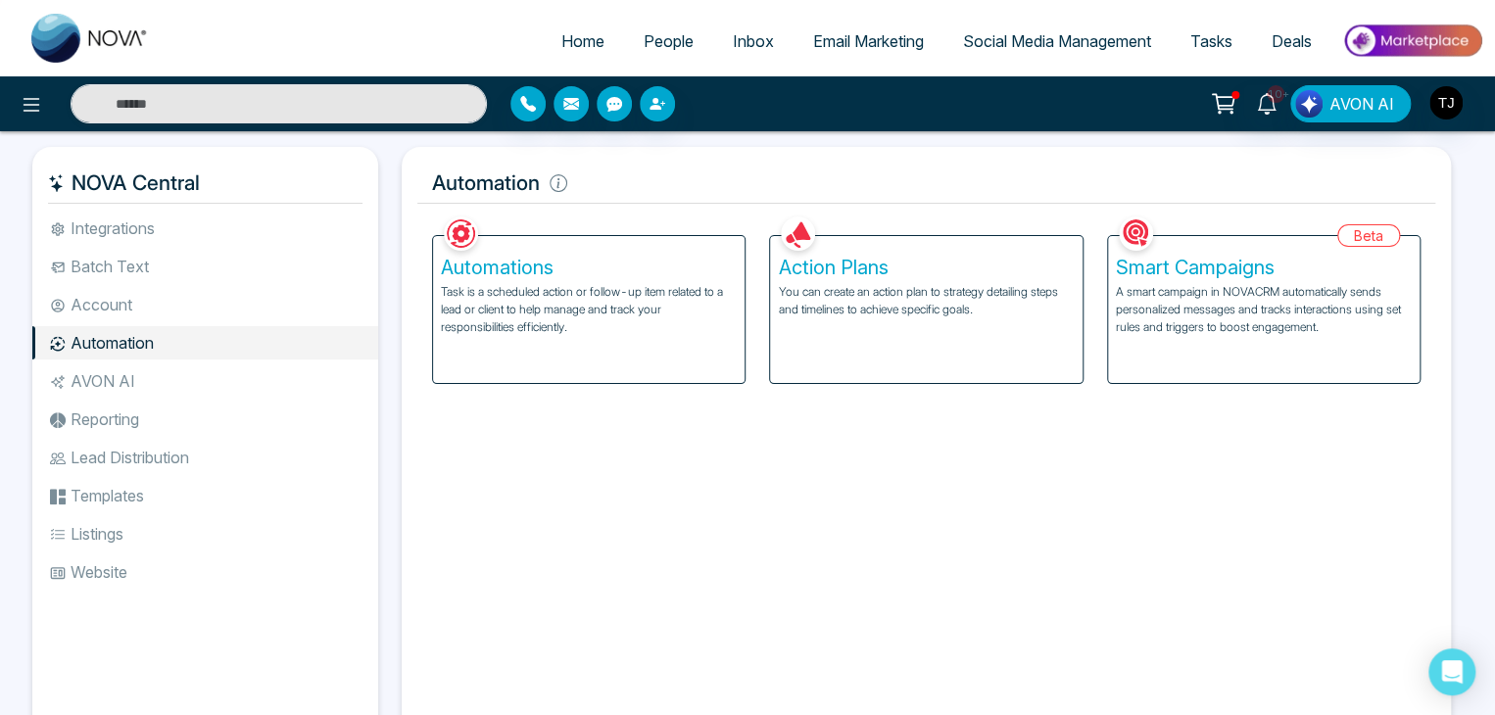
click at [122, 367] on li "AVON AI" at bounding box center [205, 381] width 346 height 33
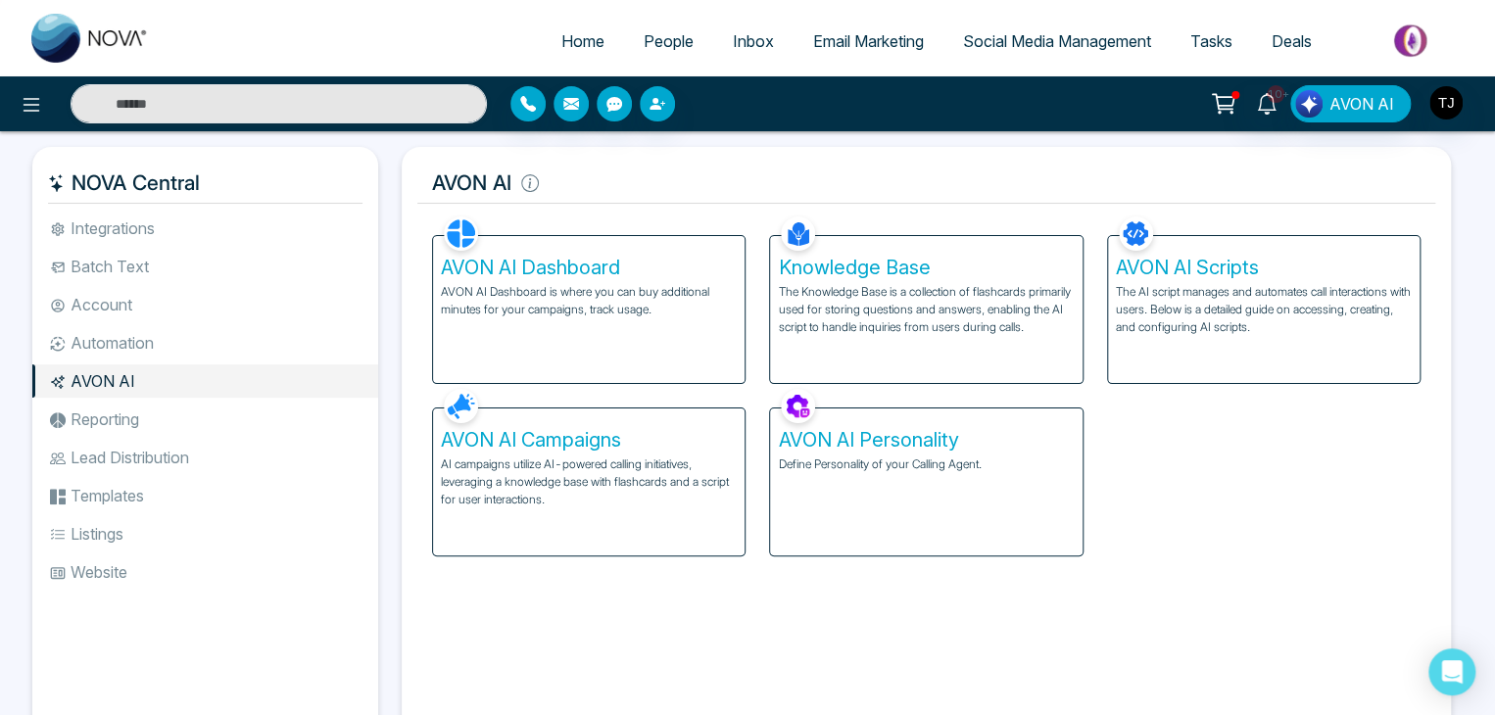
click at [129, 409] on li "Reporting" at bounding box center [205, 419] width 346 height 33
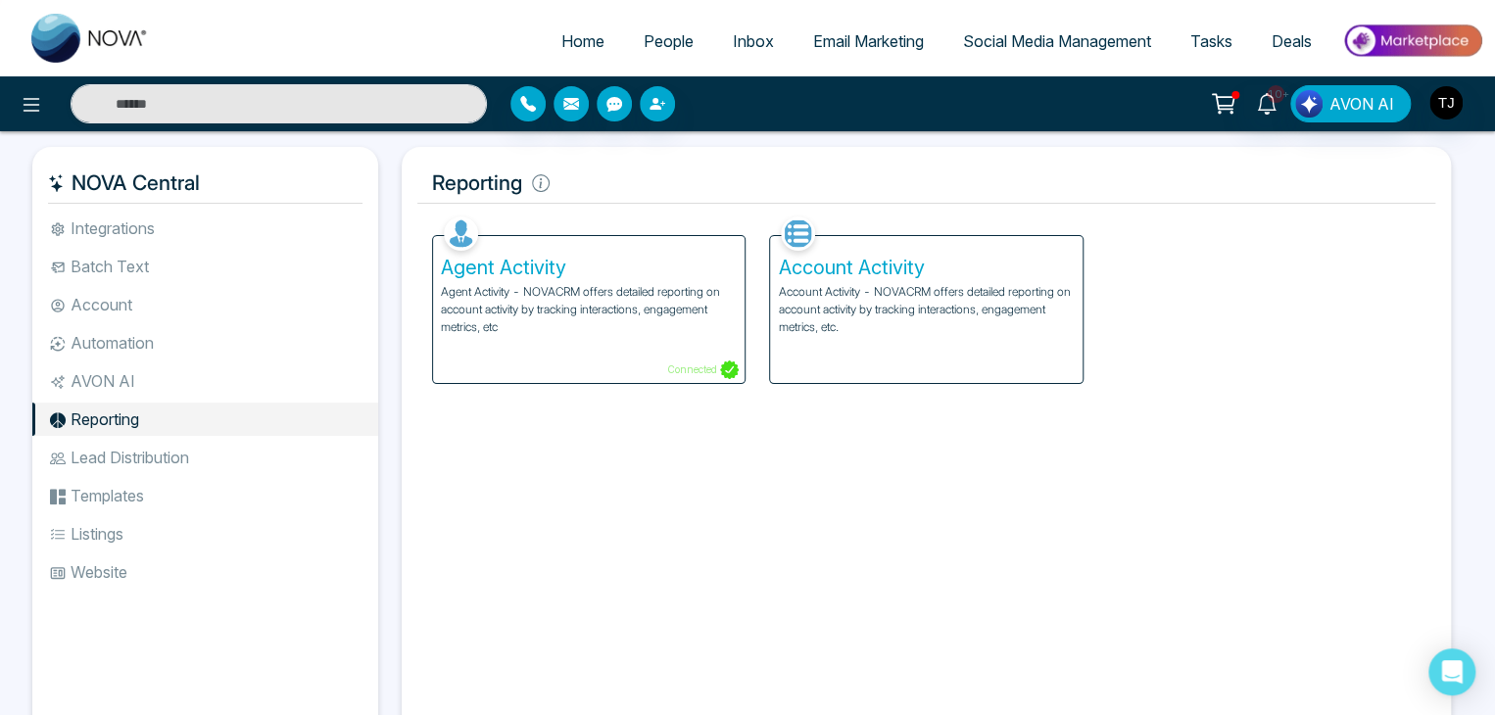
click at [134, 442] on li "Lead Distribution" at bounding box center [205, 457] width 346 height 33
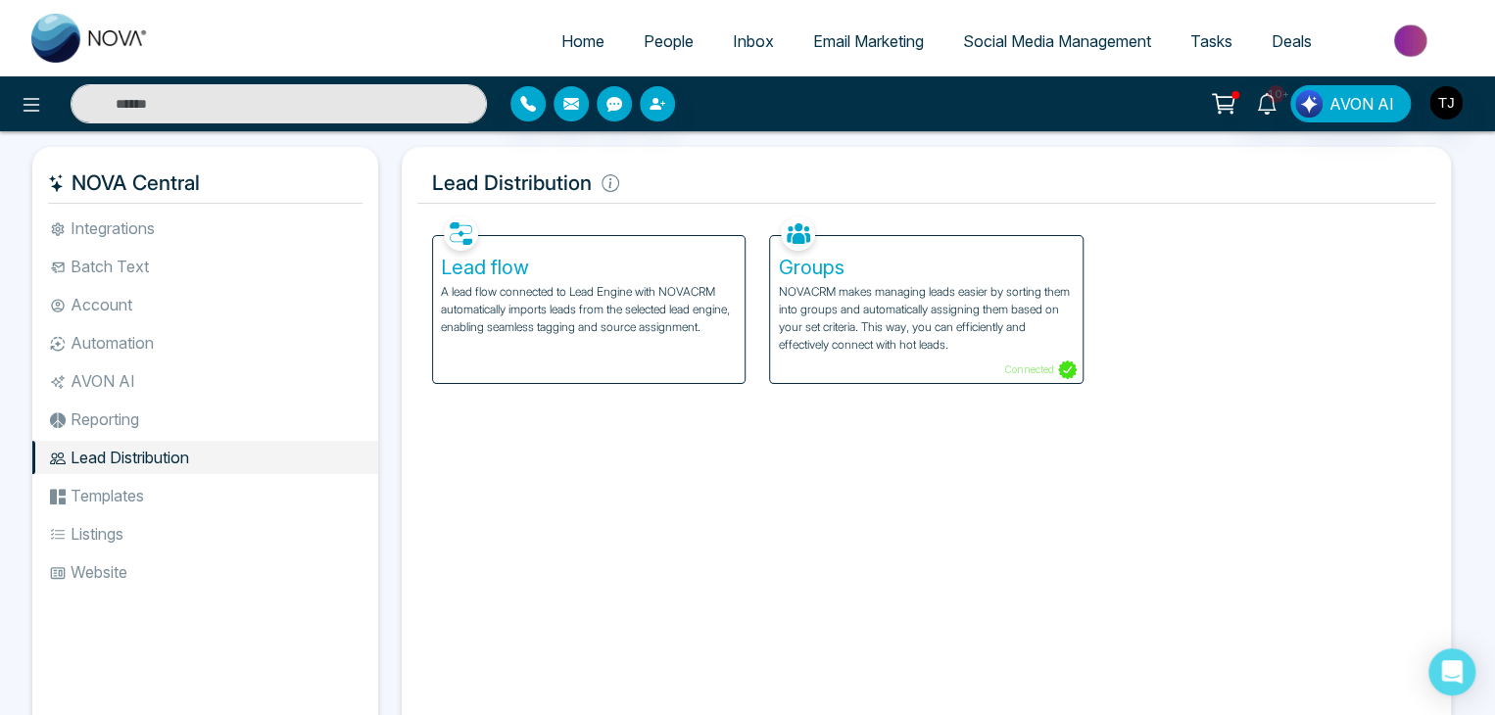
click at [143, 496] on li "Templates" at bounding box center [205, 495] width 346 height 33
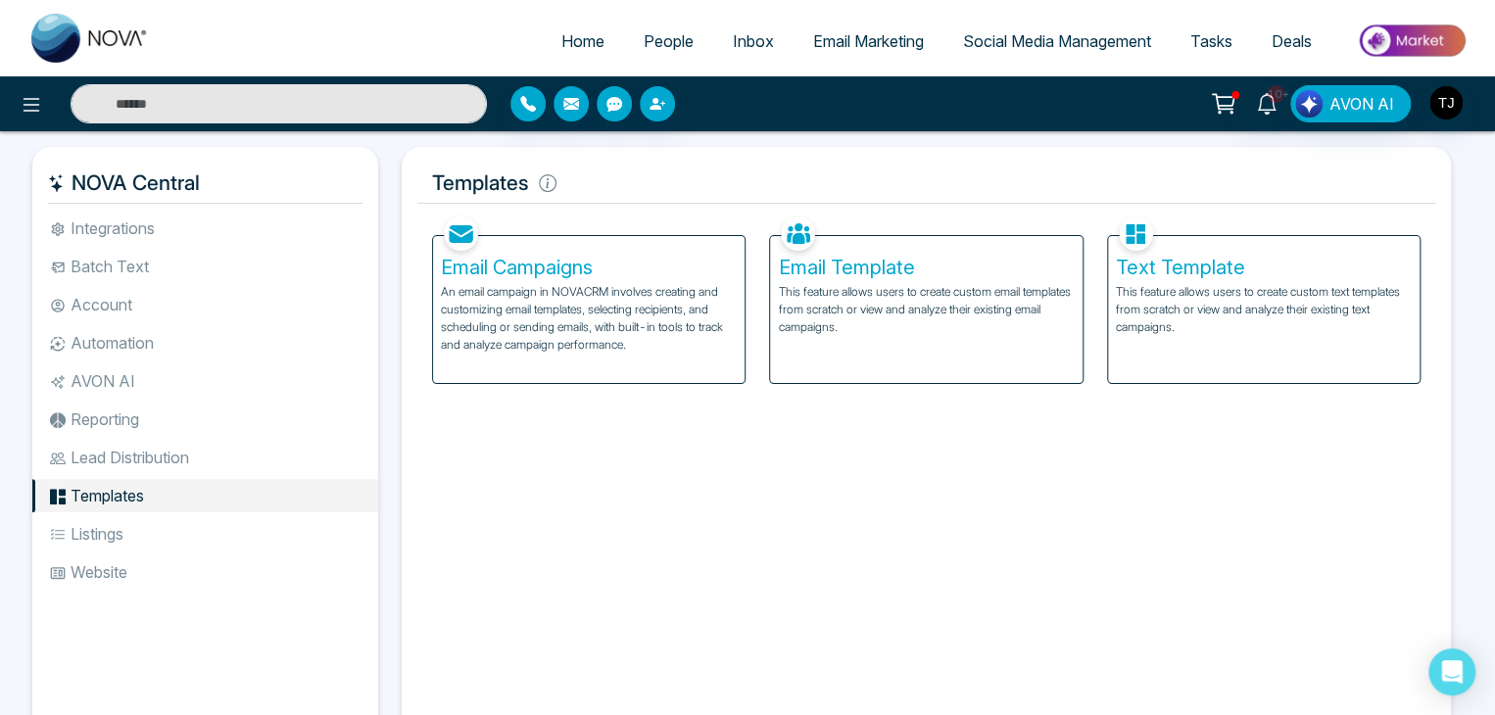
click at [147, 529] on li "Listings" at bounding box center [205, 533] width 346 height 33
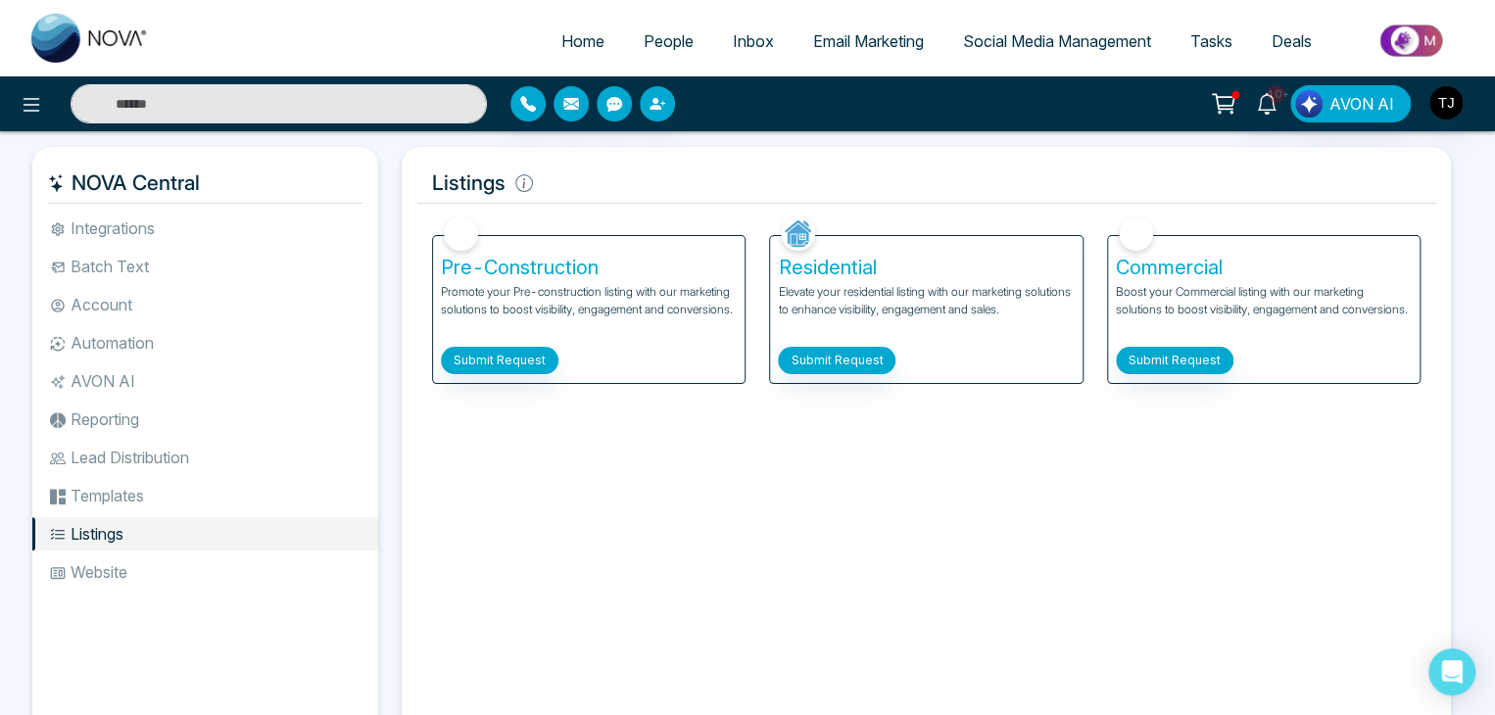
click at [151, 570] on li "Website" at bounding box center [205, 572] width 346 height 33
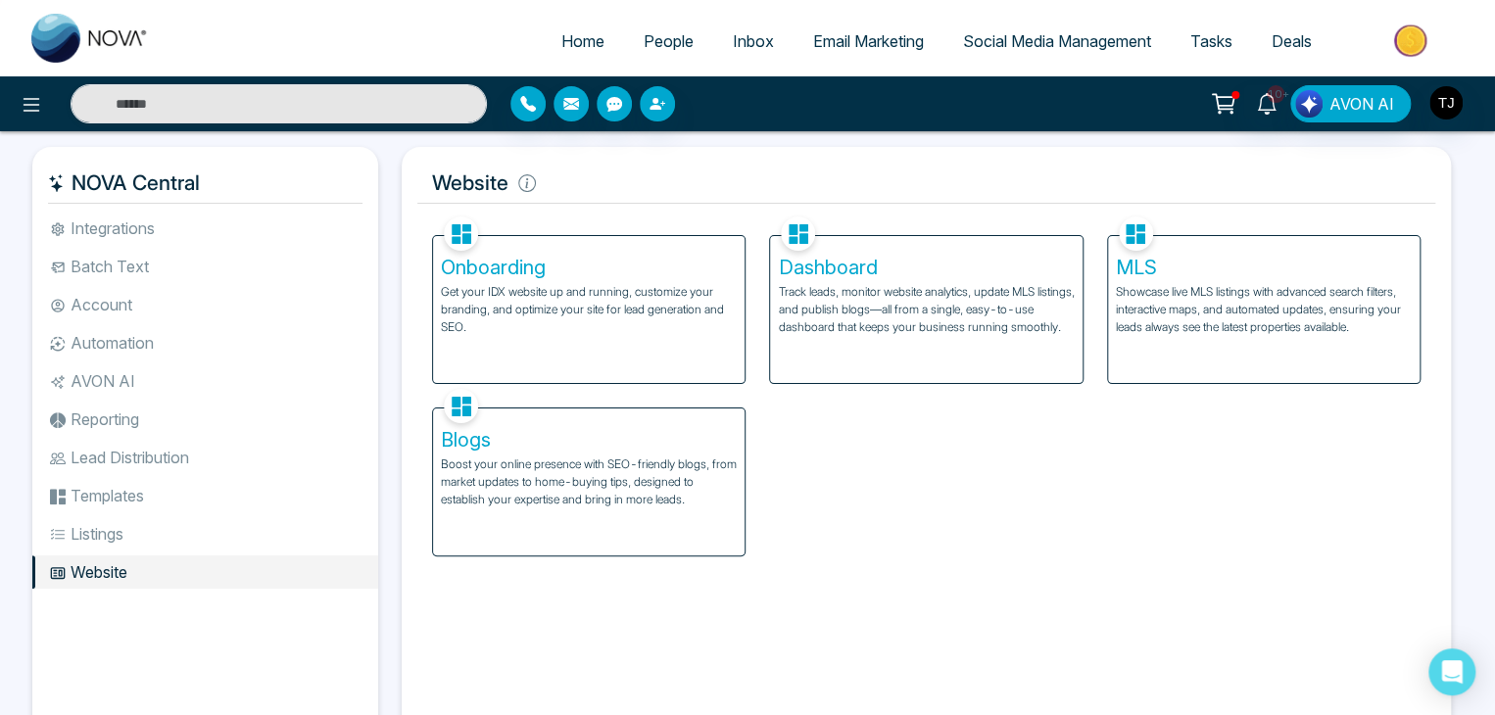
click at [172, 489] on li "Templates" at bounding box center [205, 495] width 346 height 33
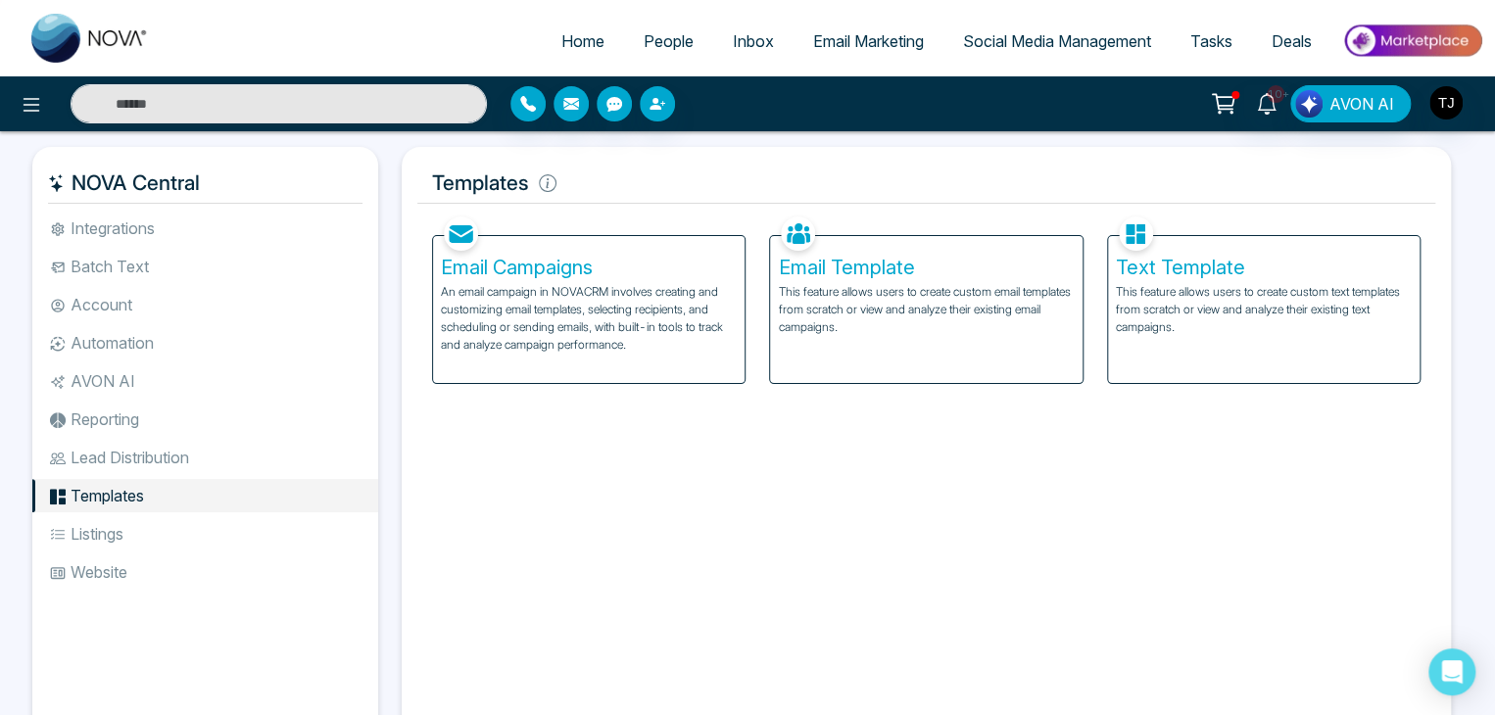
click at [190, 436] on ul "Integrations Batch Text Account Automation AVON AI Reporting Lead Distribution …" at bounding box center [205, 462] width 346 height 501
click at [193, 418] on li "Reporting" at bounding box center [205, 419] width 346 height 33
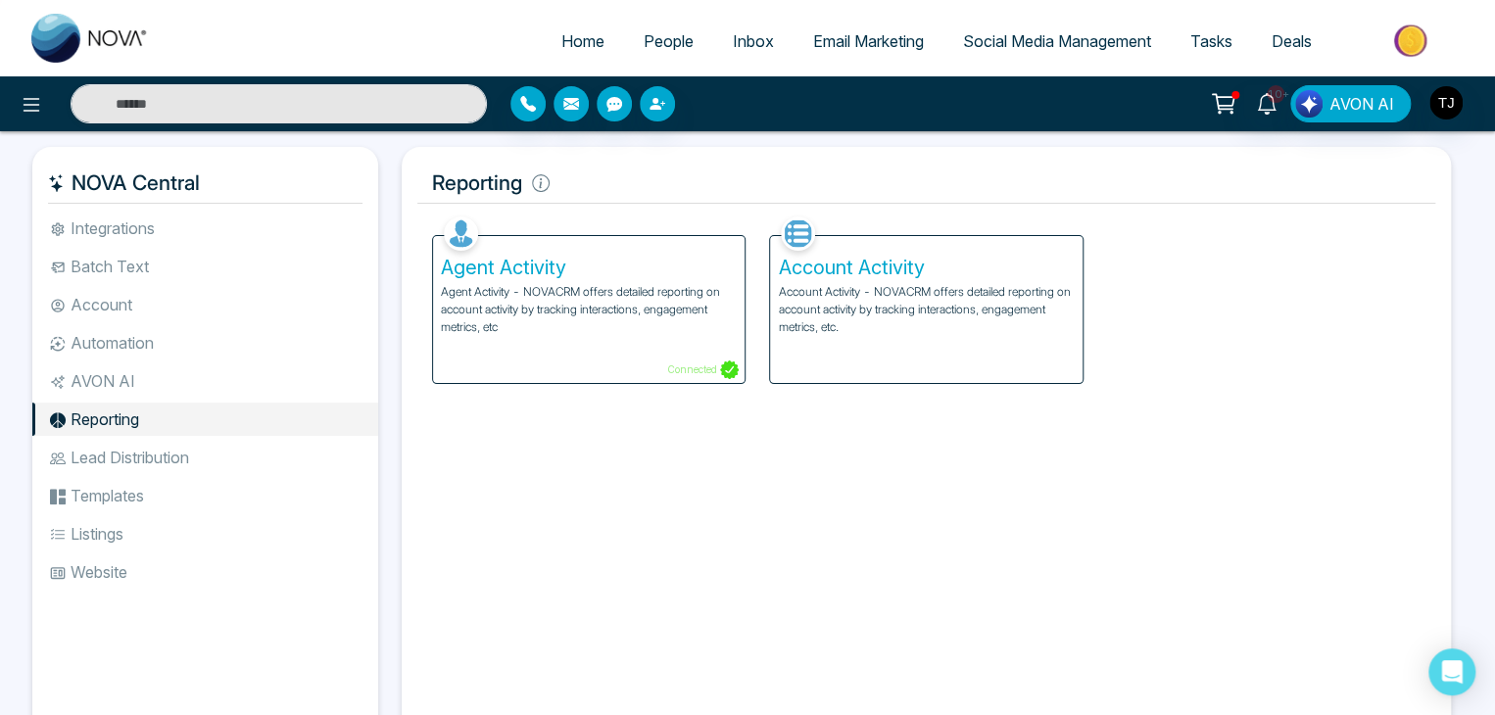
click at [198, 380] on li "AVON AI" at bounding box center [205, 381] width 346 height 33
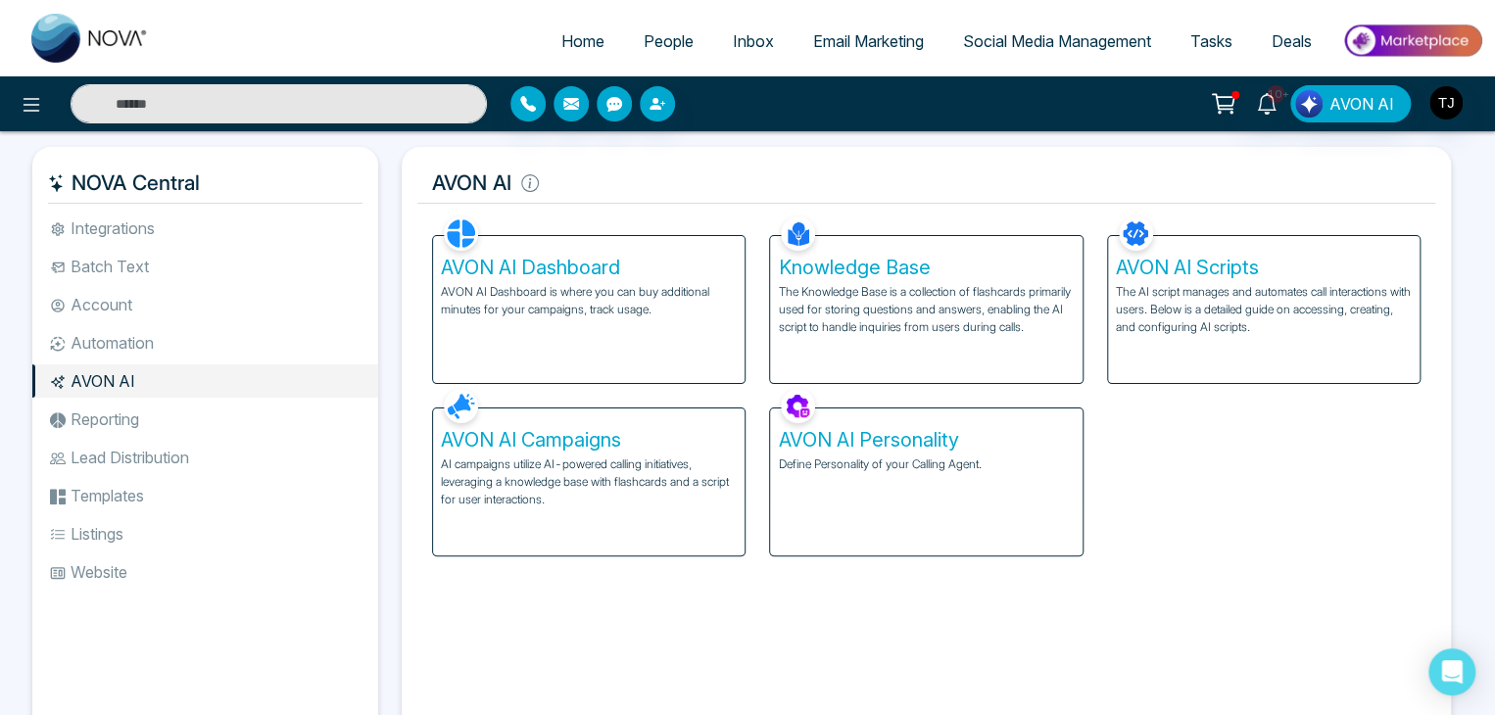
click at [245, 232] on li "Integrations" at bounding box center [205, 228] width 346 height 33
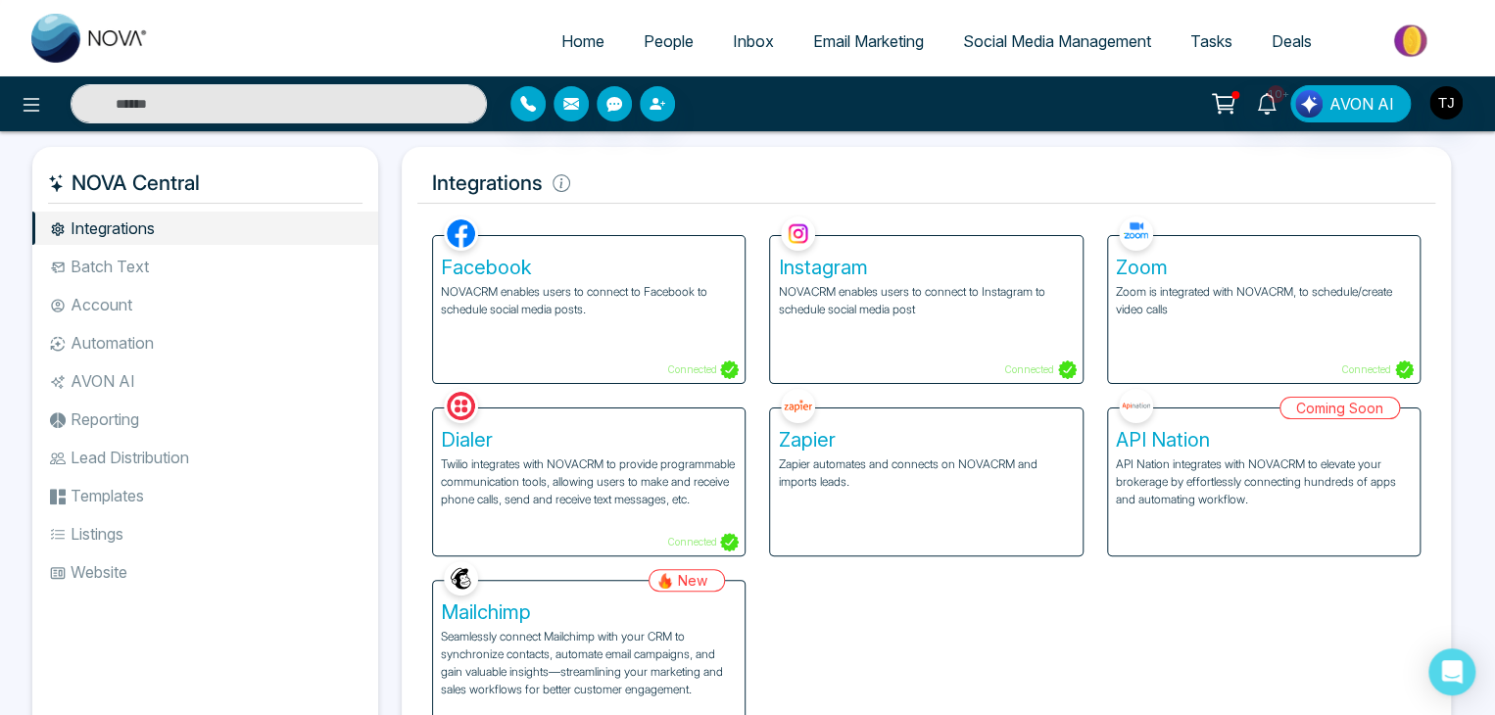
click at [561, 38] on span "Home" at bounding box center [582, 41] width 43 height 20
select select "*"
